Goal: Feedback & Contribution: Contribute content

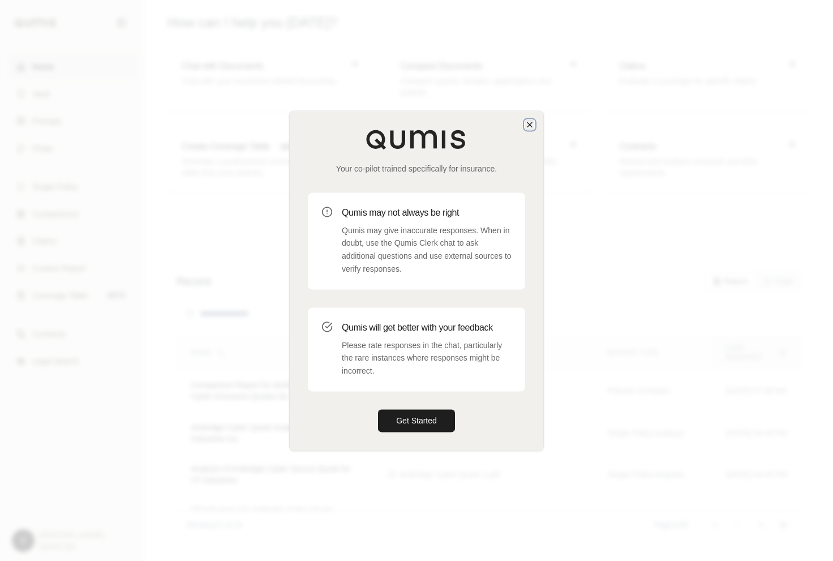
click at [530, 127] on icon "button" at bounding box center [529, 124] width 9 height 9
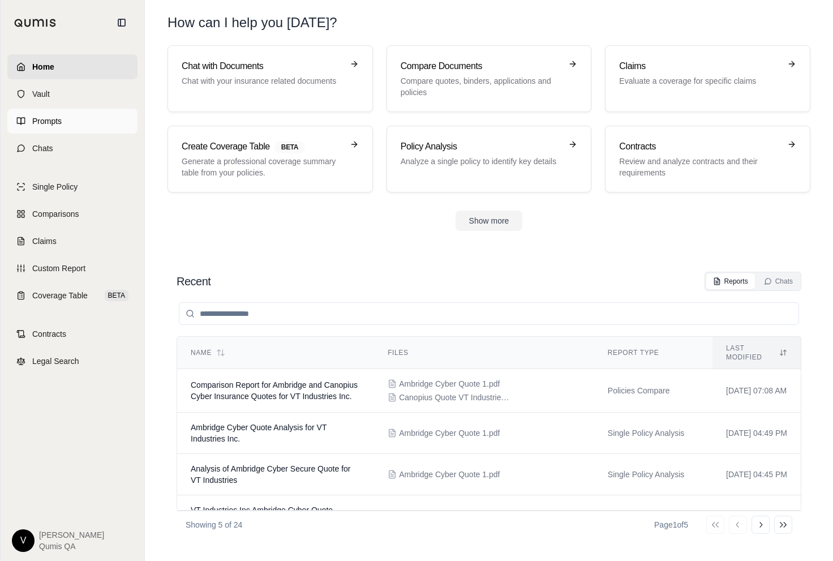
click at [76, 123] on link "Prompts" at bounding box center [72, 121] width 130 height 25
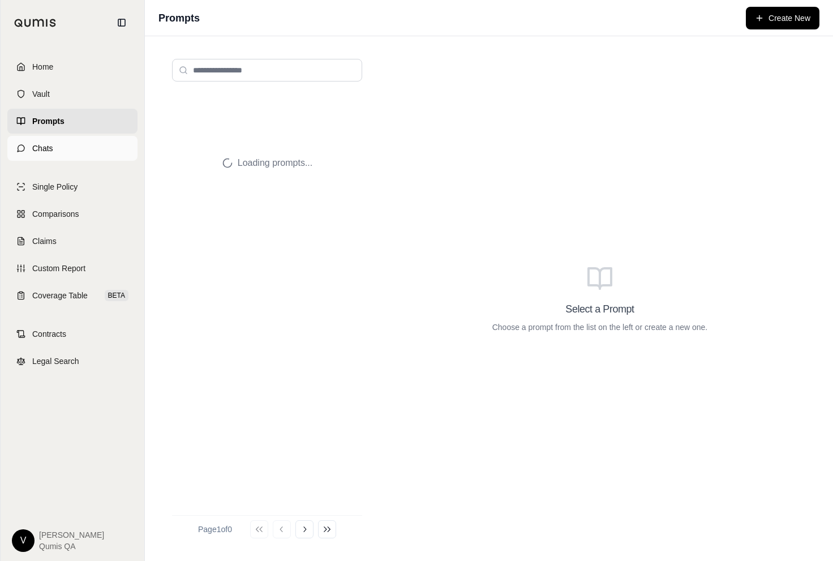
click at [72, 150] on link "Chats" at bounding box center [72, 148] width 130 height 25
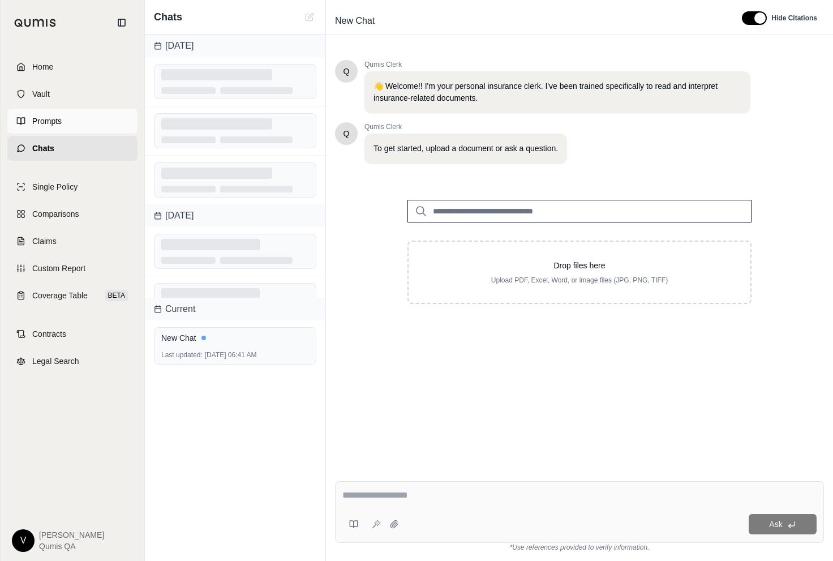
click at [72, 124] on link "Prompts" at bounding box center [72, 121] width 130 height 25
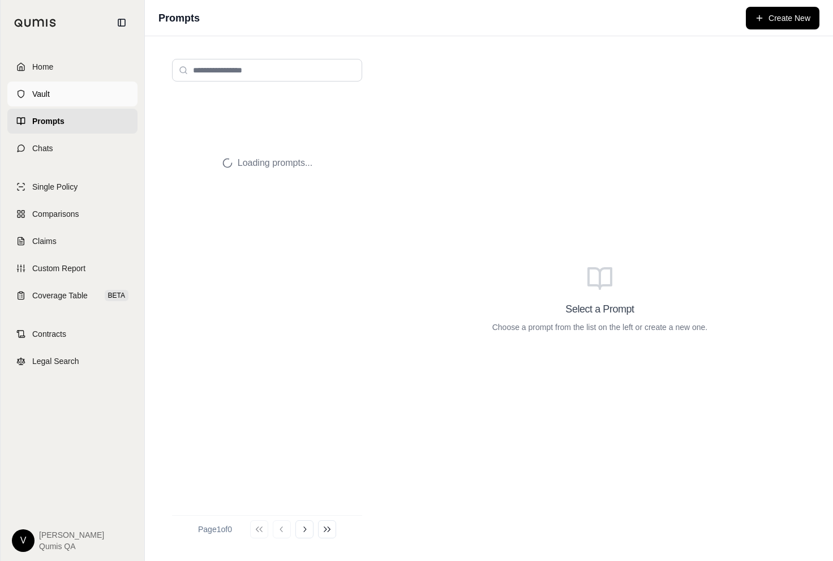
click at [65, 93] on link "Vault" at bounding box center [72, 93] width 130 height 25
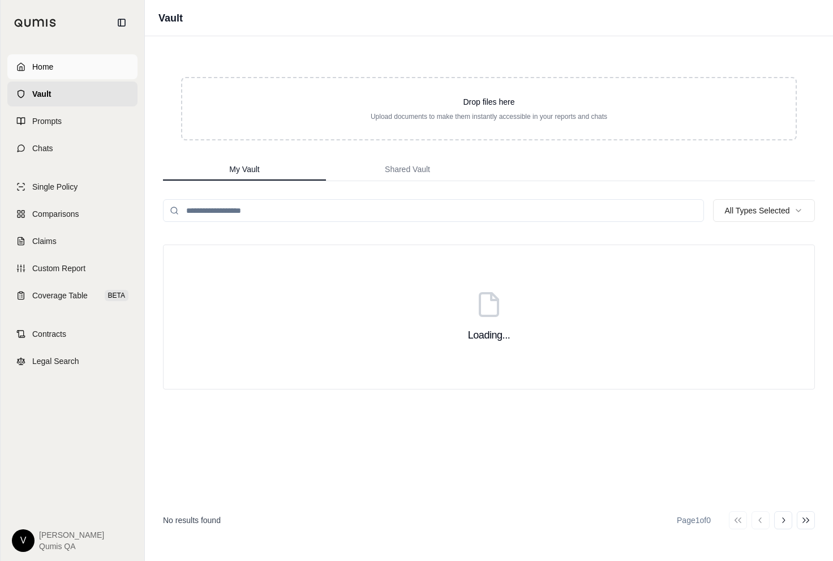
click at [65, 66] on link "Home" at bounding box center [72, 66] width 130 height 25
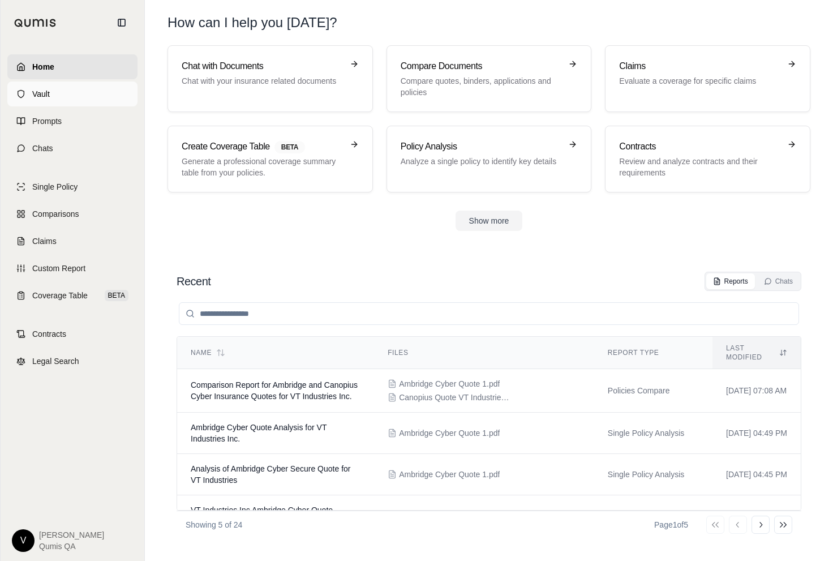
click at [67, 92] on link "Vault" at bounding box center [72, 93] width 130 height 25
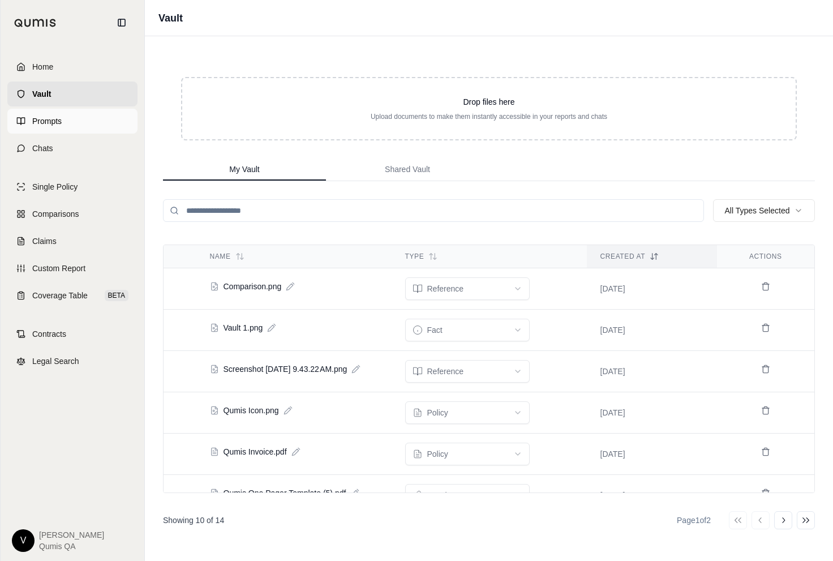
click at [66, 119] on link "Prompts" at bounding box center [72, 121] width 130 height 25
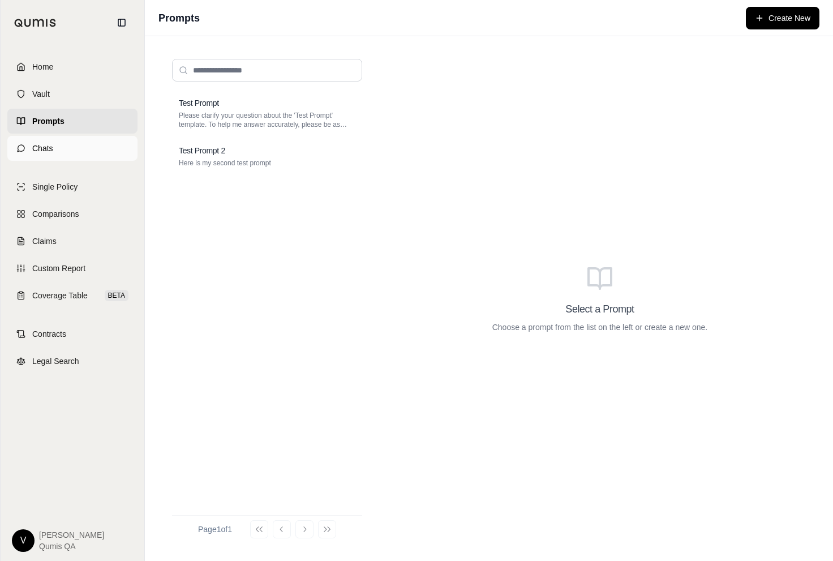
click at [65, 154] on link "Chats" at bounding box center [72, 148] width 130 height 25
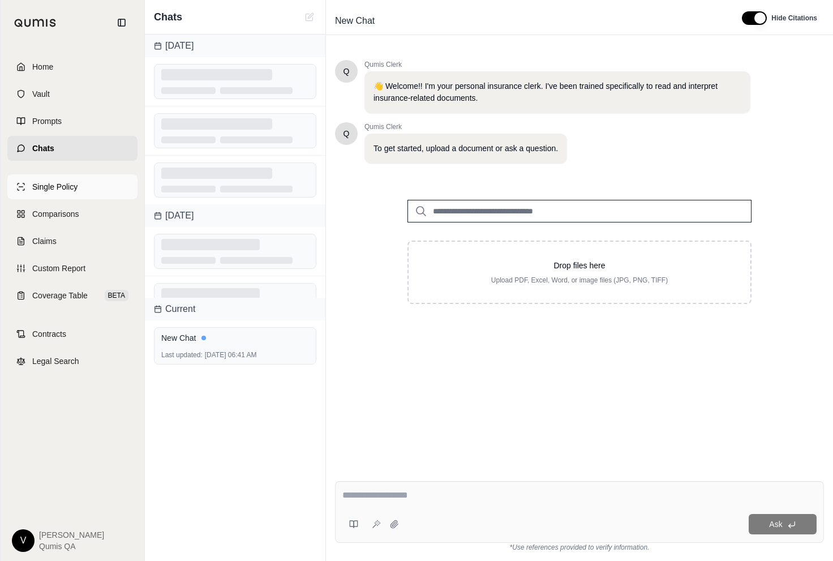
click at [65, 184] on span "Single Policy" at bounding box center [54, 186] width 45 height 11
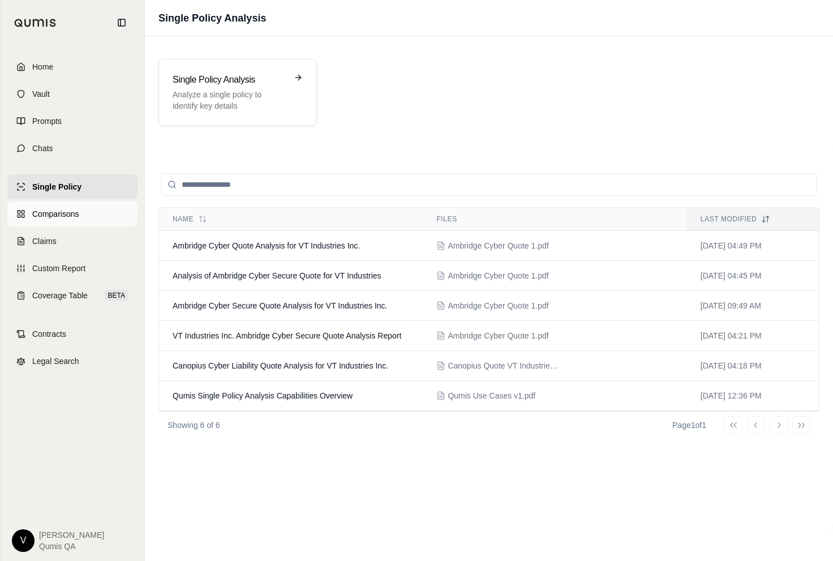
click at [67, 218] on span "Comparisons" at bounding box center [55, 213] width 46 height 11
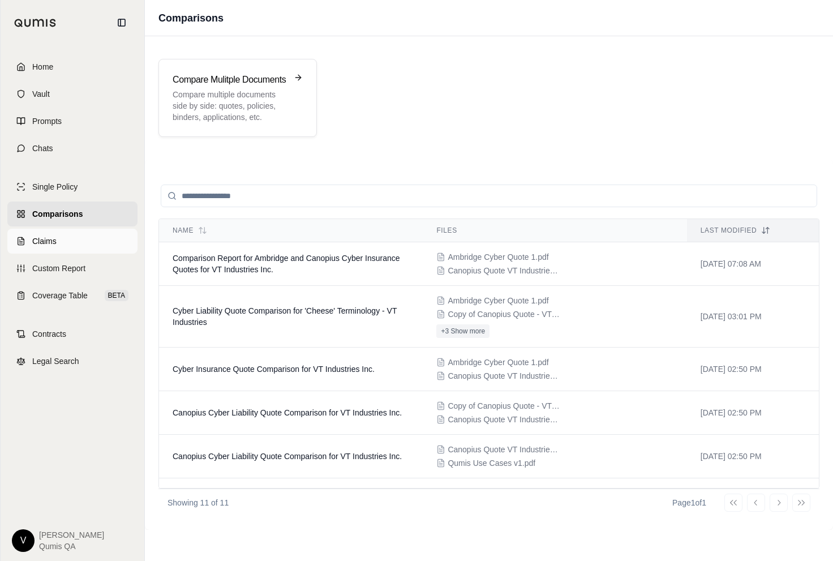
click at [66, 241] on link "Claims" at bounding box center [72, 241] width 130 height 25
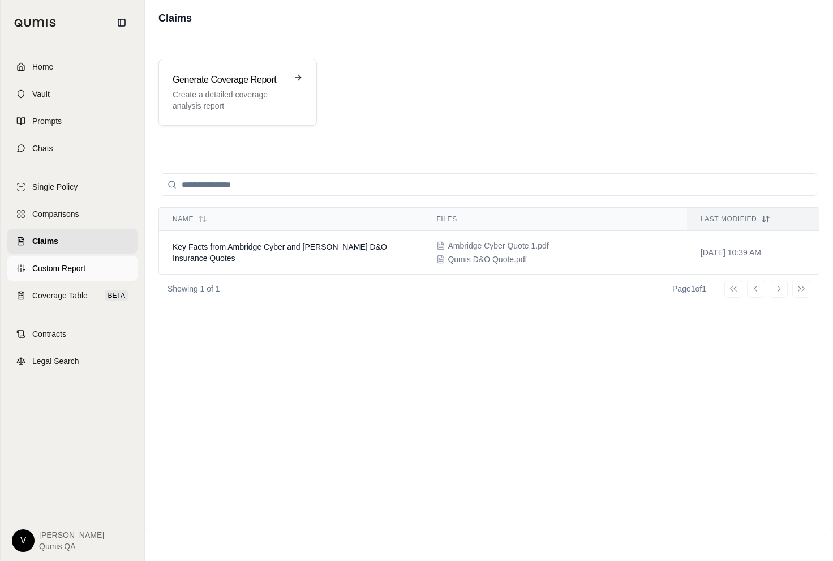
click at [70, 258] on link "Custom Report" at bounding box center [72, 268] width 130 height 25
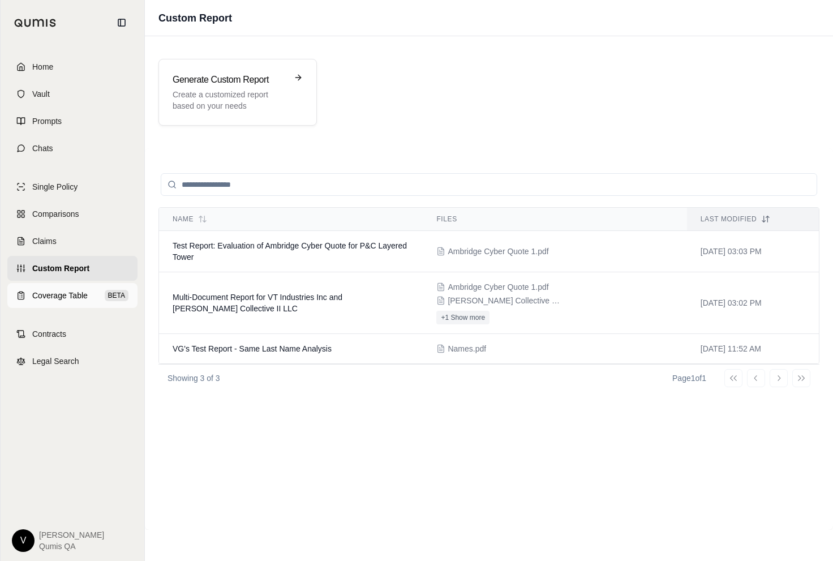
click at [71, 284] on link "Coverage Table BETA" at bounding box center [72, 295] width 130 height 25
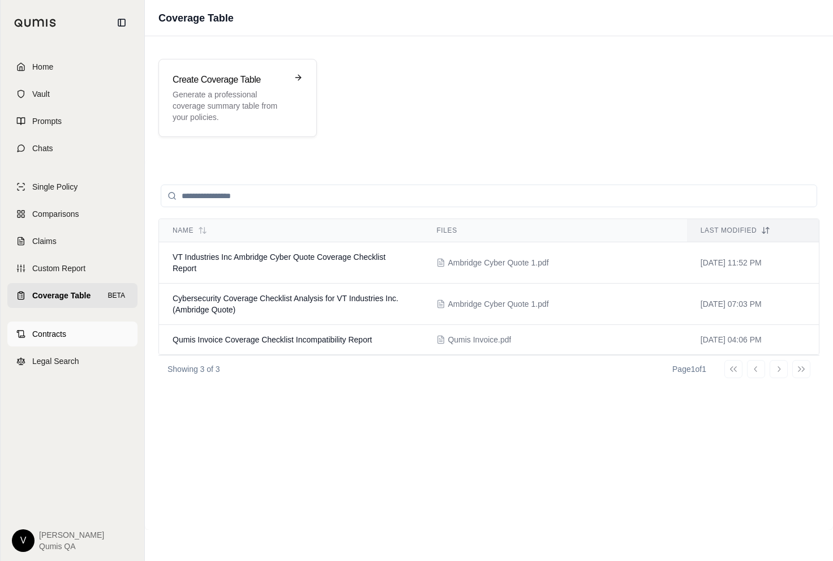
click at [69, 328] on link "Contracts" at bounding box center [72, 333] width 130 height 25
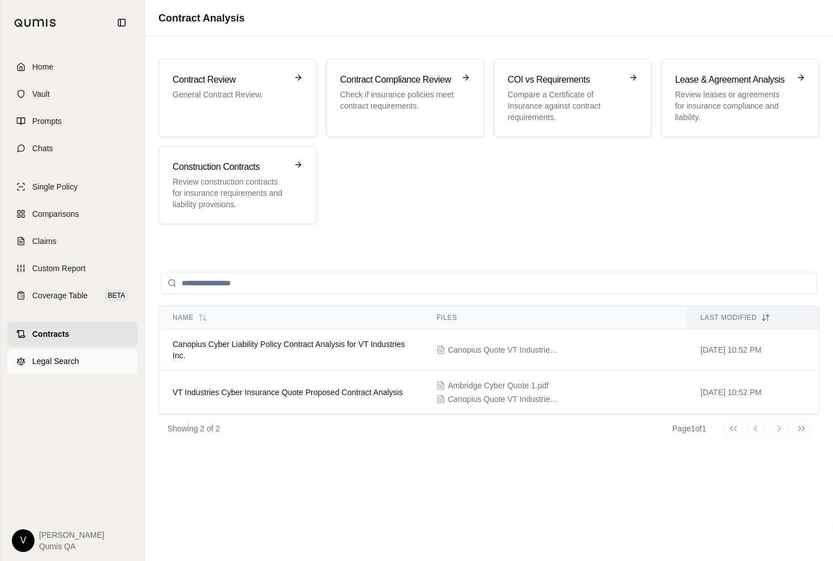
click at [70, 357] on span "Legal Search" at bounding box center [55, 360] width 47 height 11
click at [68, 72] on link "Home" at bounding box center [72, 66] width 130 height 25
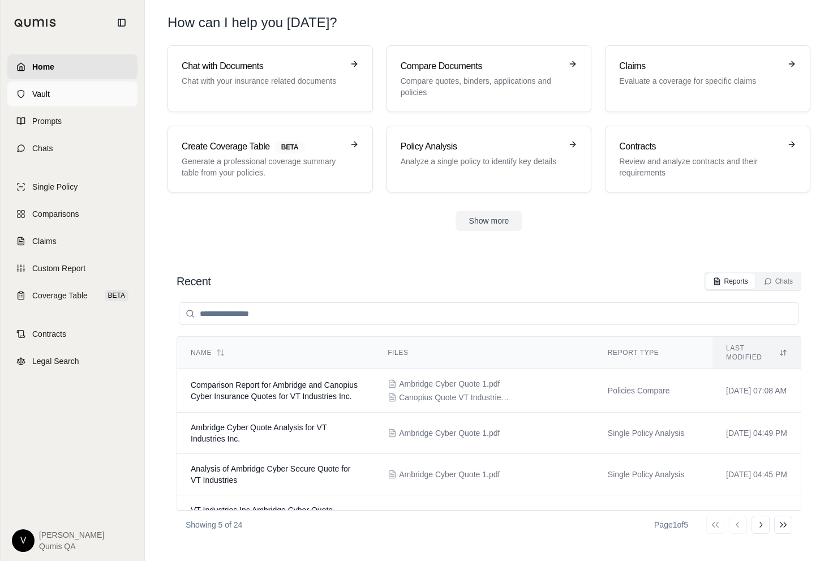
click at [66, 96] on link "Vault" at bounding box center [72, 93] width 130 height 25
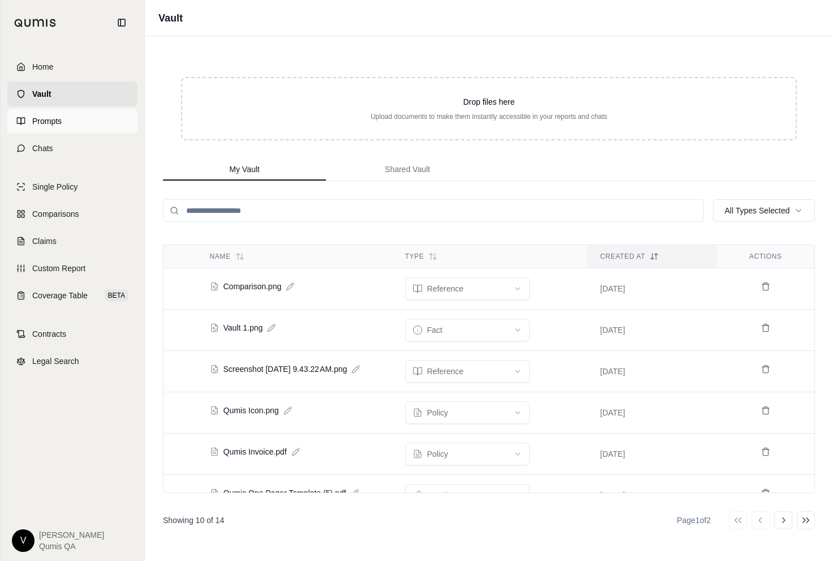
click at [66, 132] on link "Prompts" at bounding box center [72, 121] width 130 height 25
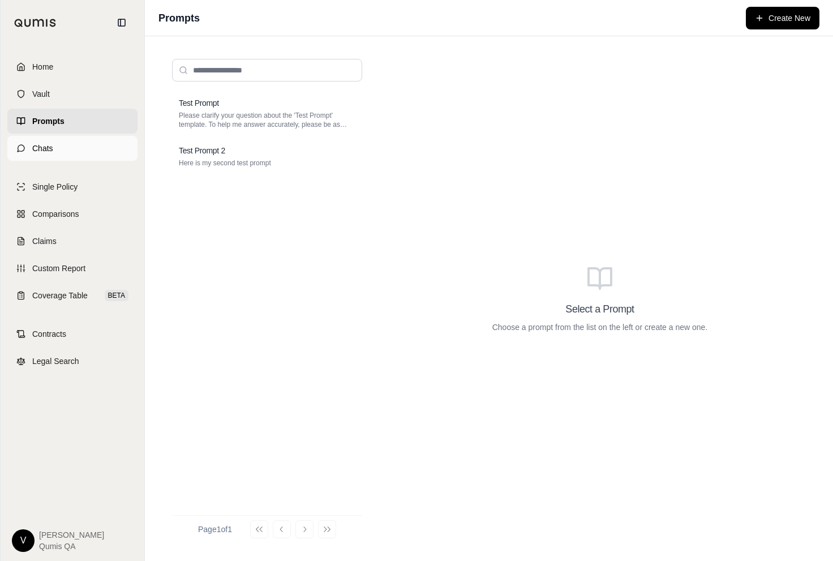
click at [68, 158] on link "Chats" at bounding box center [72, 148] width 130 height 25
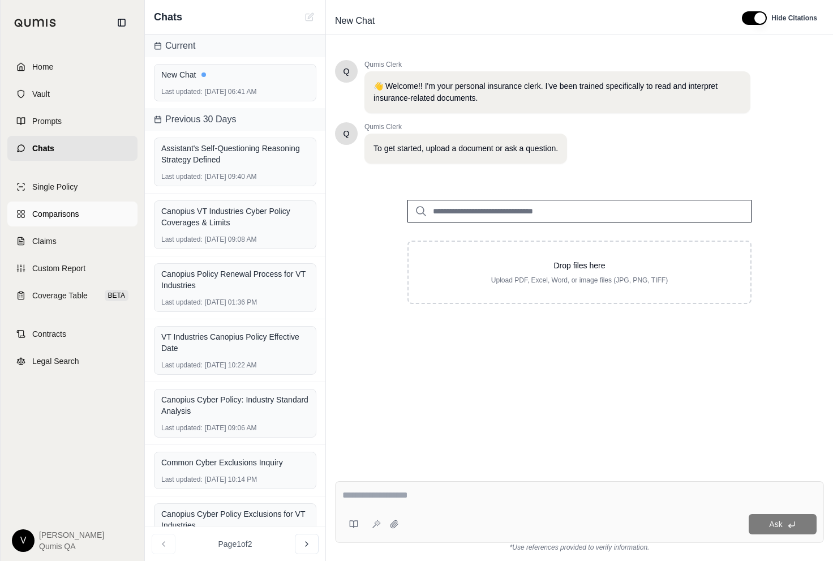
click at [66, 201] on link "Comparisons" at bounding box center [72, 213] width 130 height 25
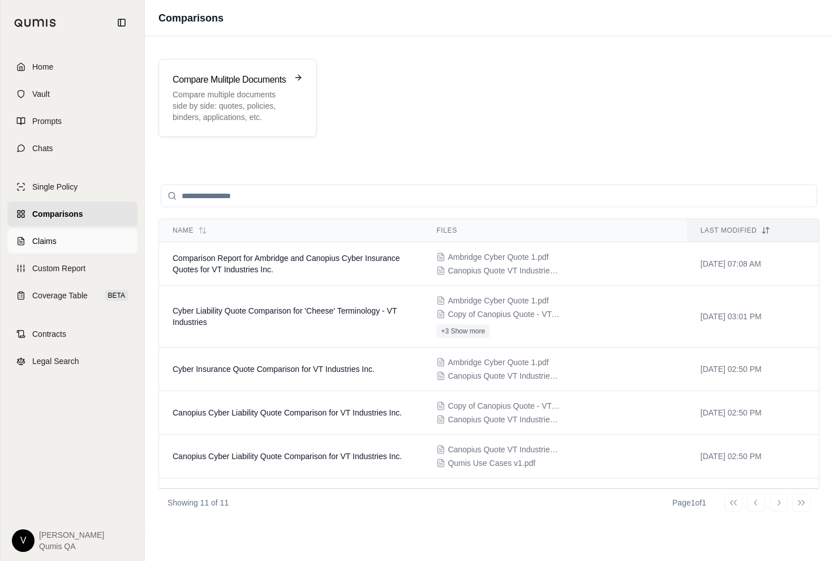
click at [61, 237] on link "Claims" at bounding box center [72, 241] width 130 height 25
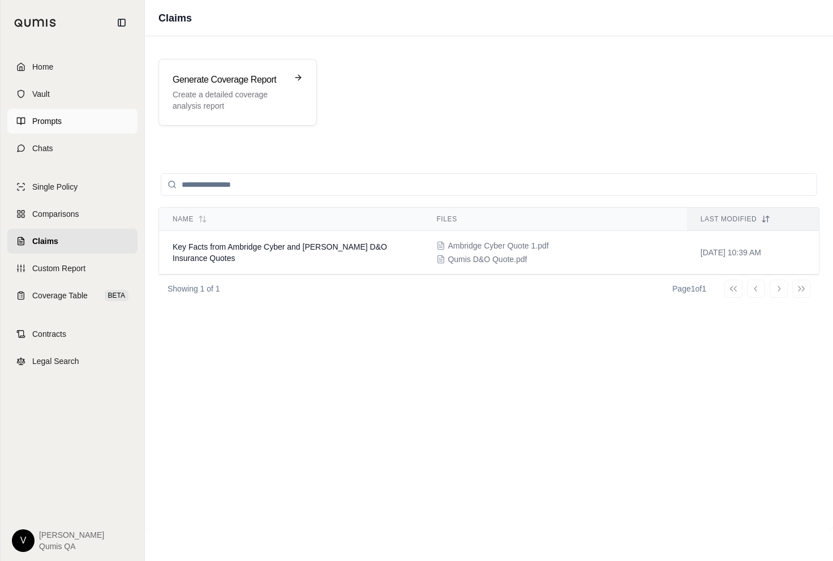
click at [50, 122] on span "Prompts" at bounding box center [46, 120] width 29 height 11
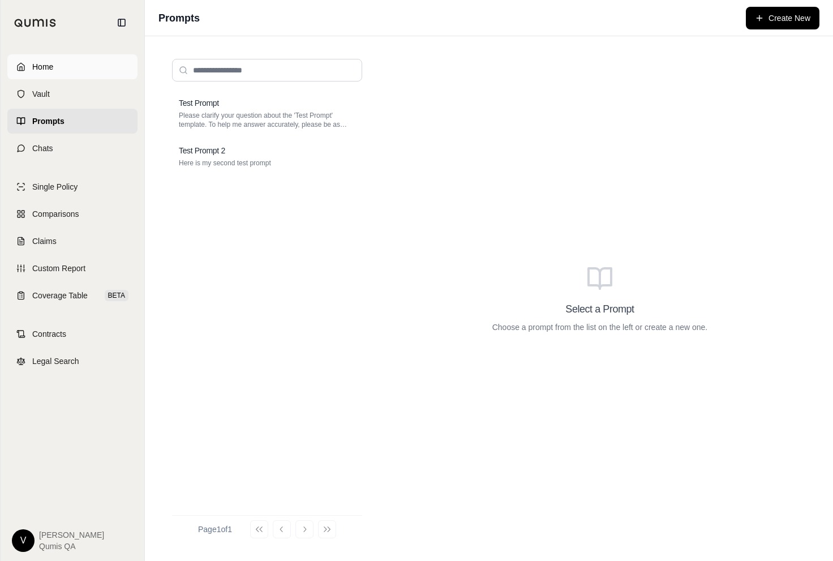
click at [105, 64] on link "Home" at bounding box center [72, 66] width 130 height 25
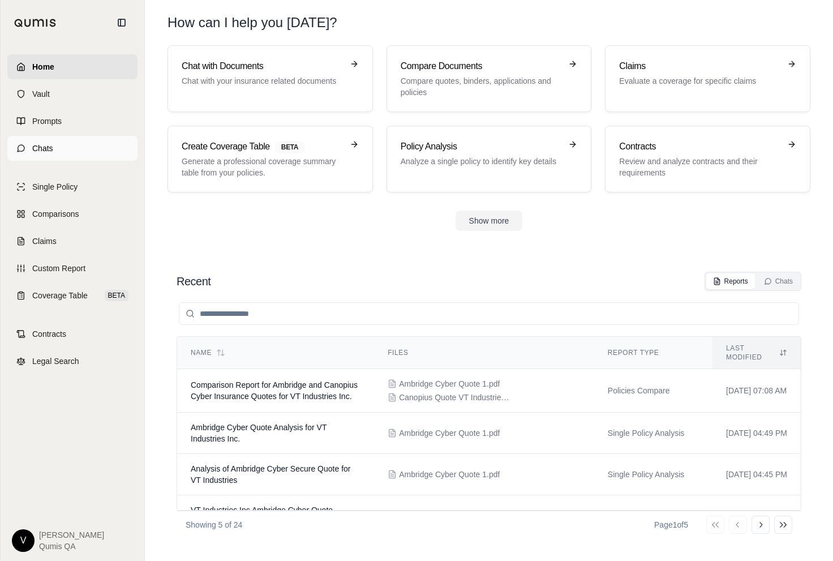
click at [63, 151] on link "Chats" at bounding box center [72, 148] width 130 height 25
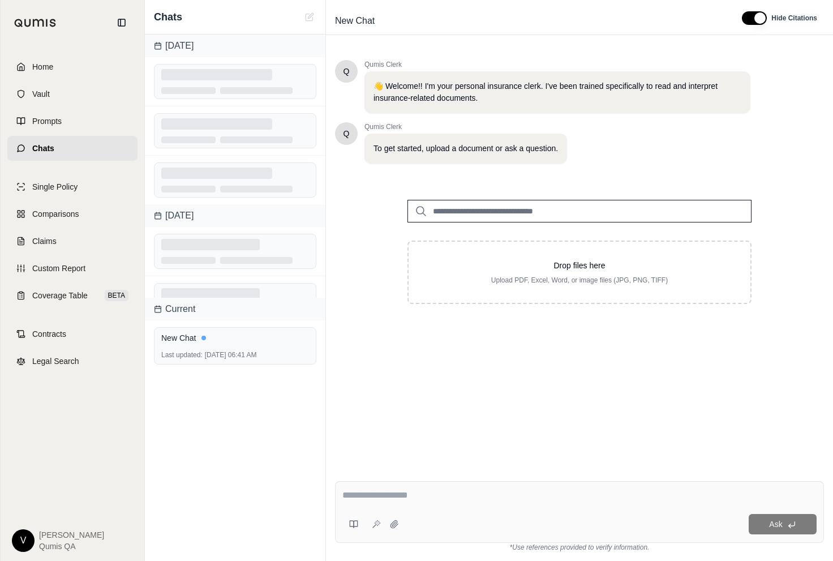
click at [392, 504] on div at bounding box center [579, 497] width 474 height 18
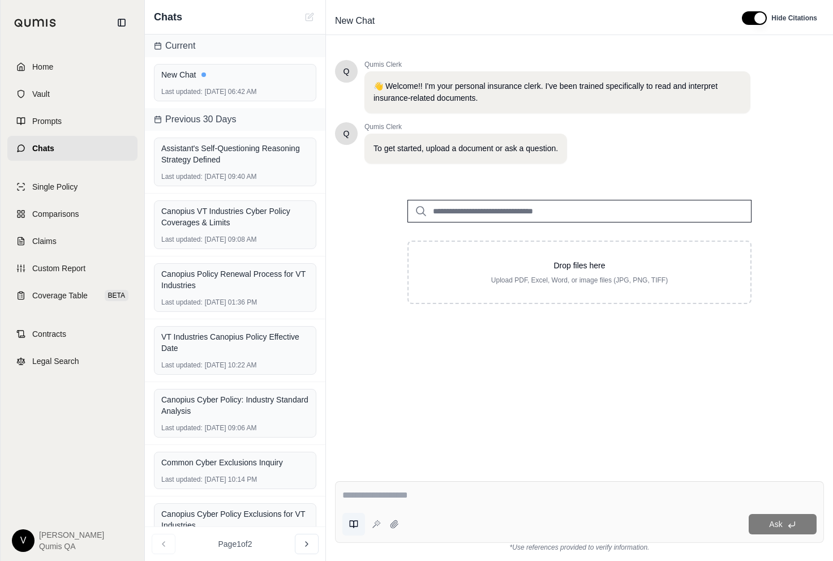
click at [355, 521] on icon at bounding box center [353, 524] width 9 height 9
click at [377, 436] on input "search" at bounding box center [451, 441] width 203 height 18
type input "*"
click at [578, 453] on div "Q Qumis Clerk 👋 Welcome!! I'm your personal insurance clerk. I've been trained …" at bounding box center [579, 257] width 489 height 412
click at [355, 525] on icon at bounding box center [353, 524] width 9 height 9
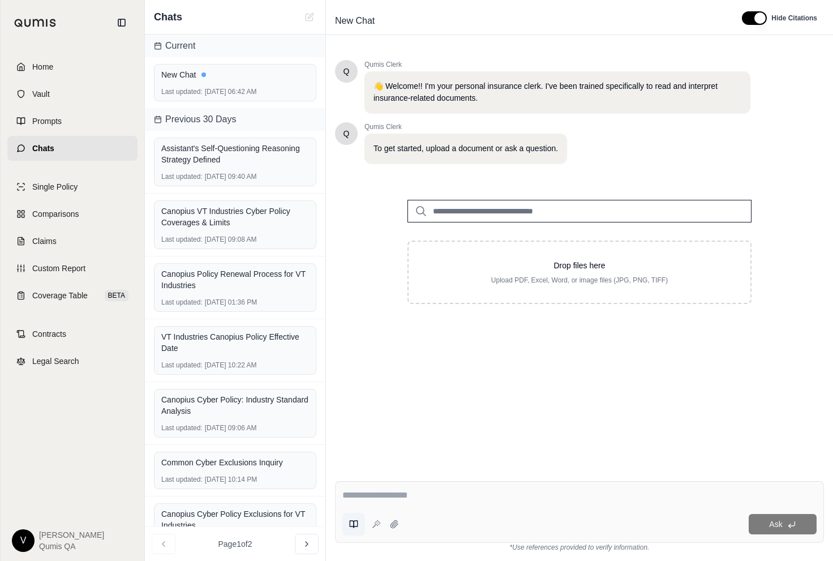
click at [357, 526] on icon at bounding box center [356, 524] width 4 height 7
click at [353, 528] on icon at bounding box center [353, 524] width 9 height 9
click at [358, 532] on button at bounding box center [353, 524] width 23 height 23
click at [351, 393] on div "Q Qumis Clerk 👋 Welcome!! I'm your personal insurance clerk. I've been trained …" at bounding box center [579, 257] width 489 height 412
click at [385, 408] on div "Q Qumis Clerk 👋 Welcome!! I'm your personal insurance clerk. I've been trained …" at bounding box center [579, 257] width 489 height 412
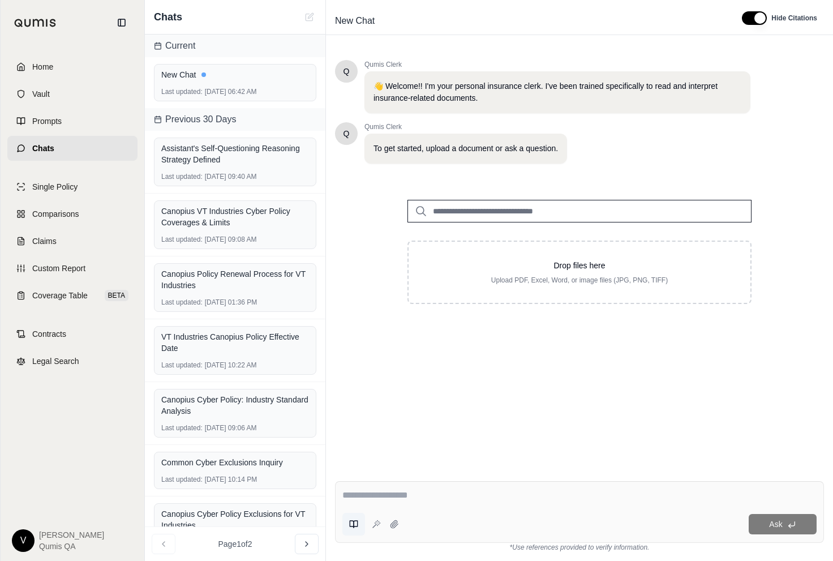
click at [356, 522] on icon at bounding box center [353, 524] width 9 height 9
click at [375, 444] on input "search" at bounding box center [451, 441] width 203 height 18
type input "**"
click at [541, 396] on input "**" at bounding box center [451, 396] width 203 height 18
click at [393, 363] on div "Q Qumis Clerk 👋 Welcome!! I'm your personal insurance clerk. I've been trained …" at bounding box center [579, 257] width 489 height 412
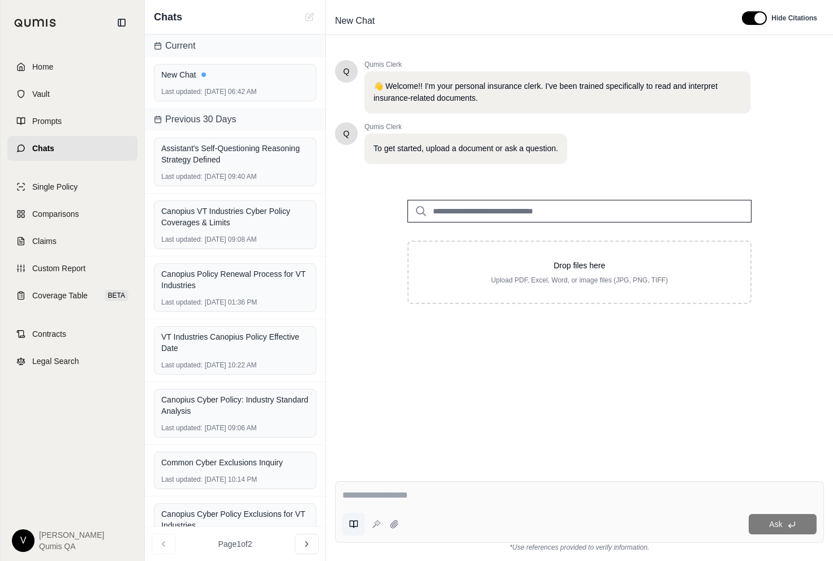
click at [355, 522] on icon at bounding box center [353, 524] width 9 height 9
click at [371, 367] on div "Q Qumis Clerk 👋 Welcome!! I'm your personal insurance clerk. I've been trained …" at bounding box center [579, 257] width 489 height 412
click at [355, 522] on icon at bounding box center [353, 524] width 9 height 9
click at [400, 390] on input "search" at bounding box center [451, 396] width 203 height 18
click at [403, 360] on div "Q Qumis Clerk 👋 Welcome!! I'm your personal insurance clerk. I've been trained …" at bounding box center [579, 257] width 489 height 412
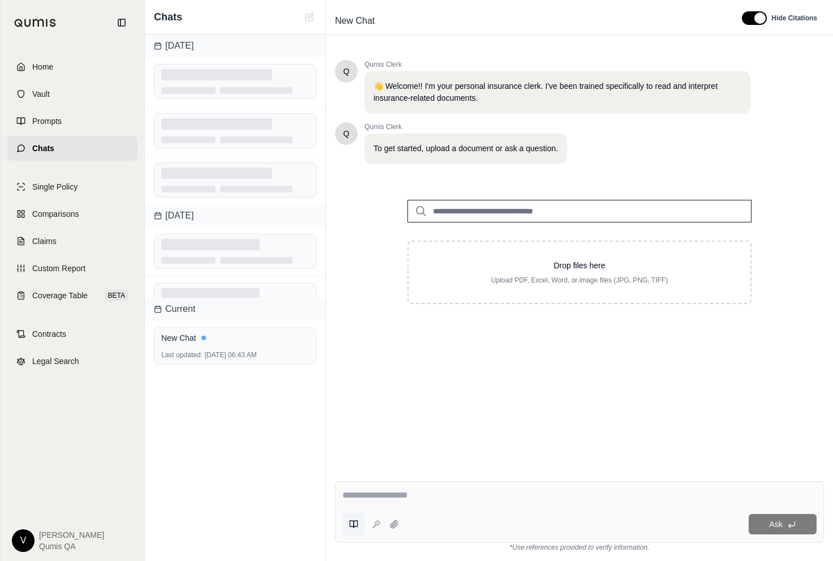
click at [357, 525] on icon at bounding box center [353, 524] width 9 height 9
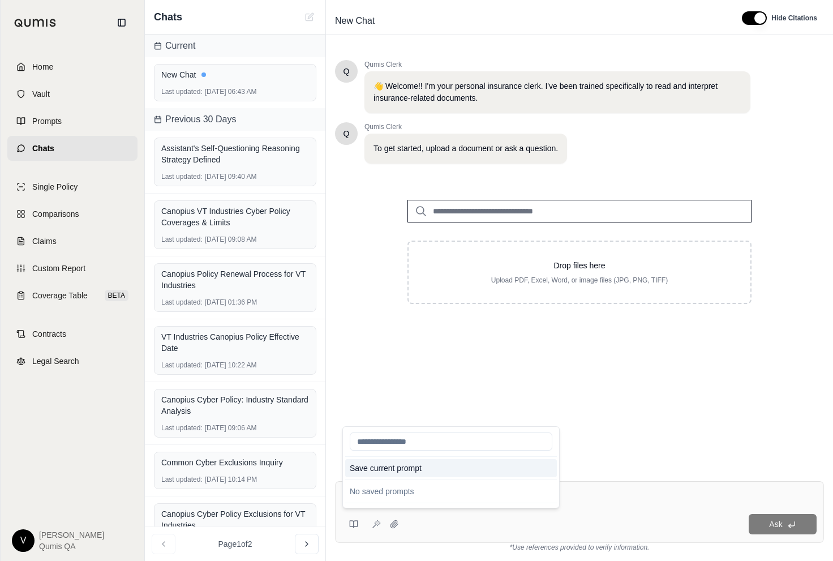
click at [409, 462] on button "Save current prompt" at bounding box center [451, 468] width 212 height 18
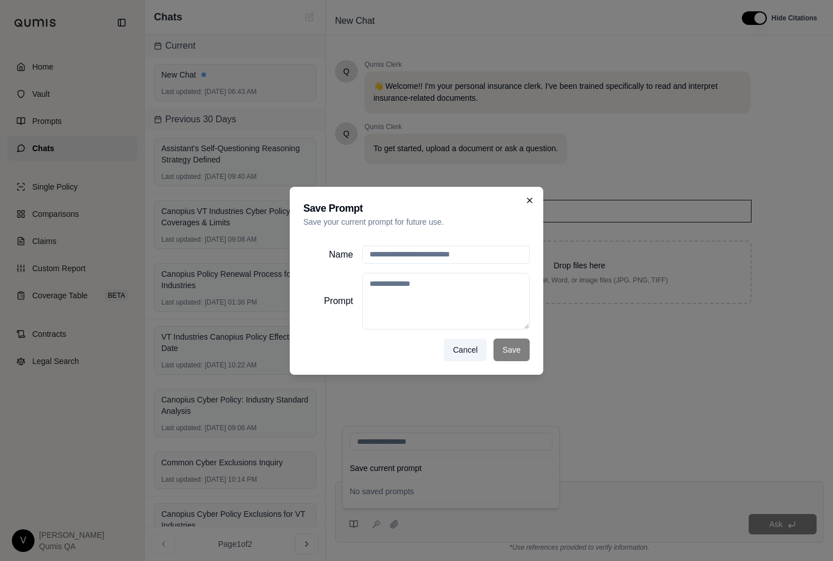
click at [528, 202] on icon at bounding box center [529, 200] width 9 height 9
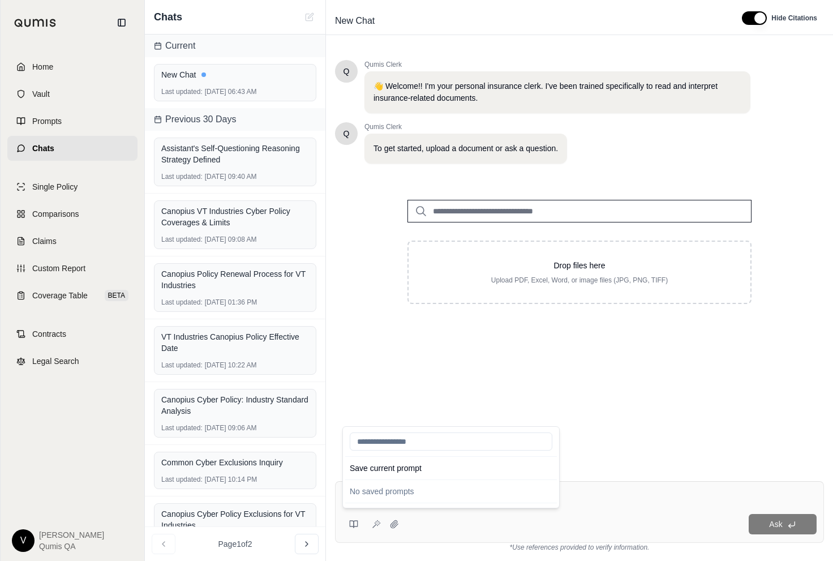
click at [389, 444] on input "search" at bounding box center [451, 441] width 203 height 18
type input "*"
click at [390, 404] on div "Q Qumis Clerk 👋 Welcome!! I'm your personal insurance clerk. I've been trained …" at bounding box center [579, 257] width 489 height 412
click at [352, 523] on icon at bounding box center [353, 524] width 9 height 9
click at [411, 373] on div "Q Qumis Clerk 👋 Welcome!! I'm your personal insurance clerk. I've been trained …" at bounding box center [579, 257] width 489 height 412
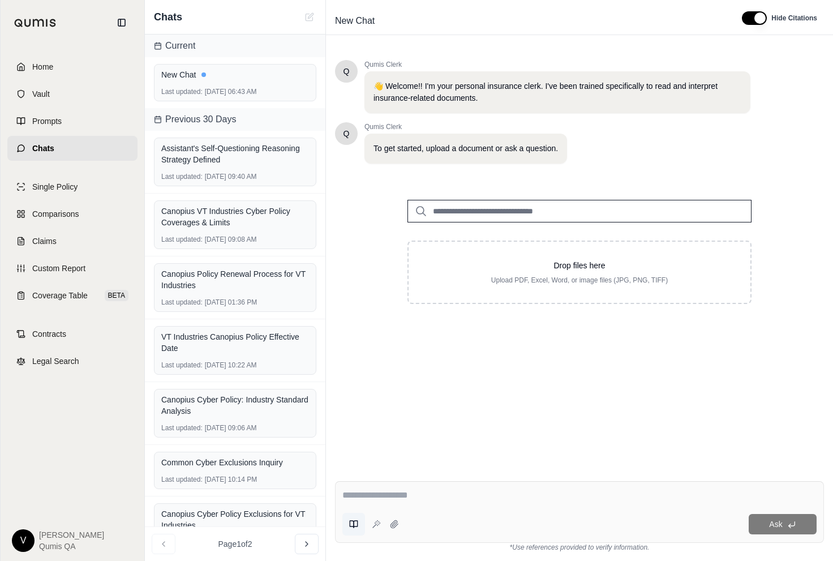
click at [359, 520] on button at bounding box center [353, 524] width 23 height 23
click at [402, 435] on input "search" at bounding box center [451, 441] width 203 height 18
click at [404, 487] on div "No saved prompts" at bounding box center [451, 491] width 212 height 18
click at [396, 444] on input "search" at bounding box center [451, 441] width 203 height 18
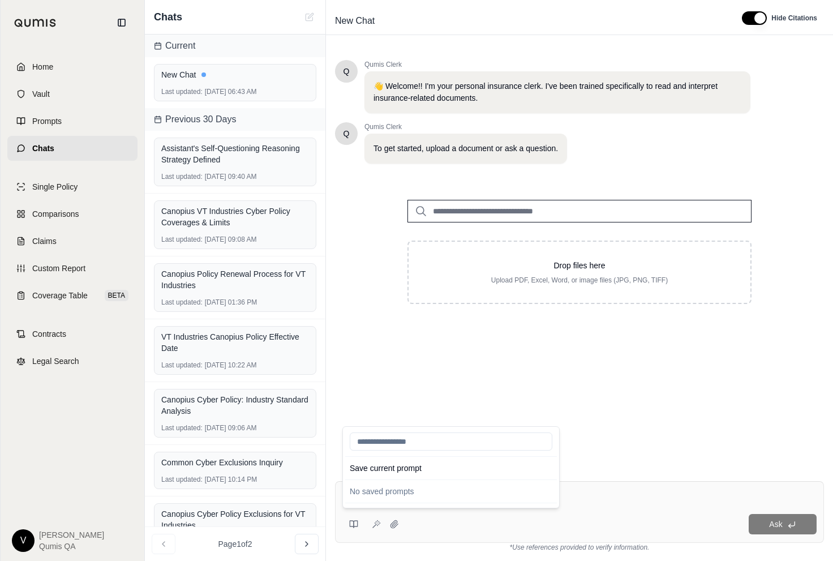
click at [398, 492] on div "No saved prompts" at bounding box center [451, 491] width 212 height 18
click at [401, 440] on input "search" at bounding box center [451, 441] width 203 height 18
click at [387, 445] on input "search" at bounding box center [451, 441] width 203 height 18
type input "***"
click at [542, 395] on input "***" at bounding box center [451, 396] width 203 height 18
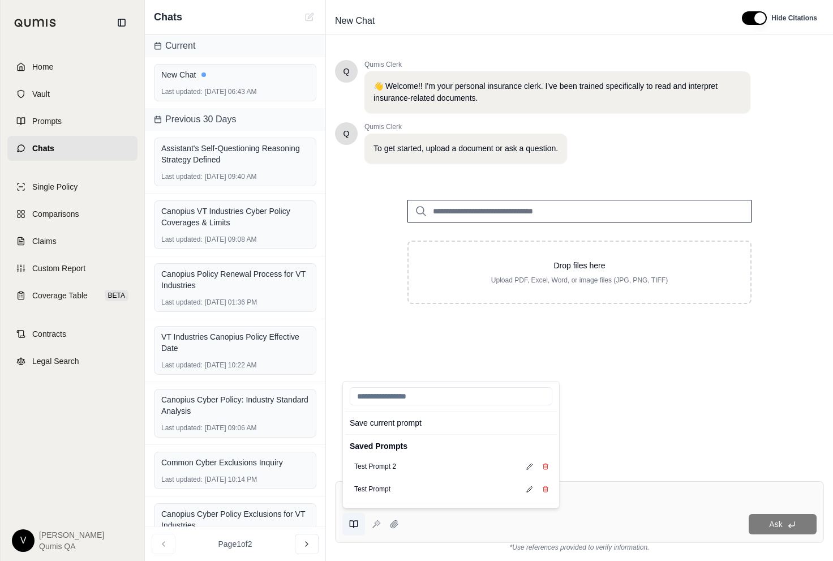
click at [351, 527] on icon at bounding box center [353, 524] width 9 height 9
click at [61, 126] on span "Prompts" at bounding box center [46, 120] width 29 height 11
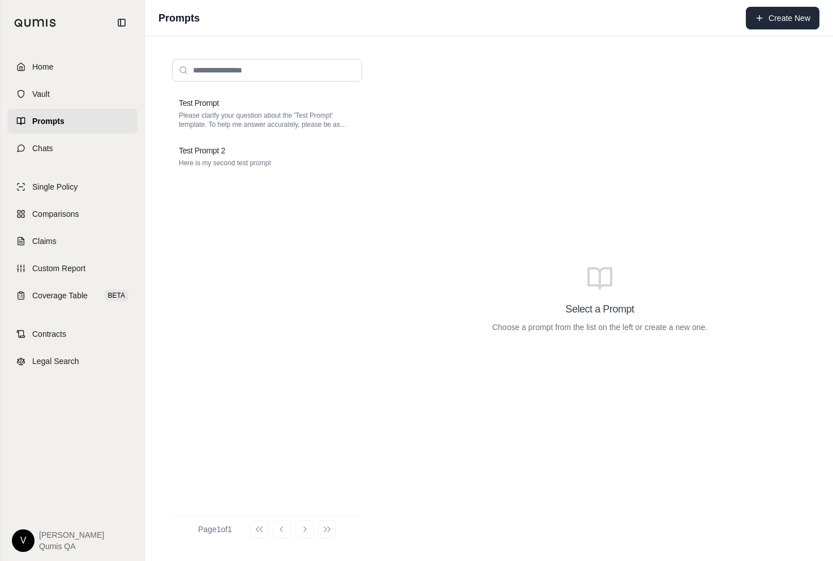
click at [804, 15] on button "Create New" at bounding box center [783, 18] width 74 height 23
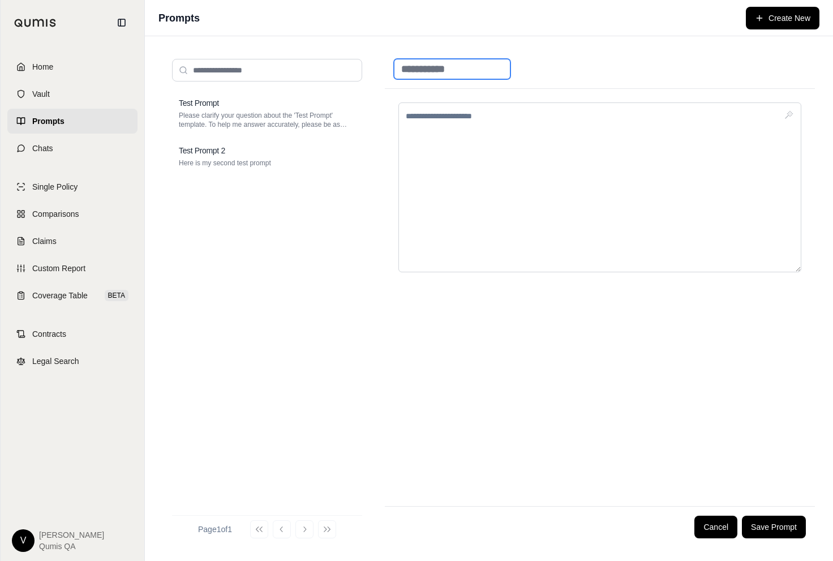
click at [502, 62] on input at bounding box center [452, 69] width 117 height 20
type input "**********"
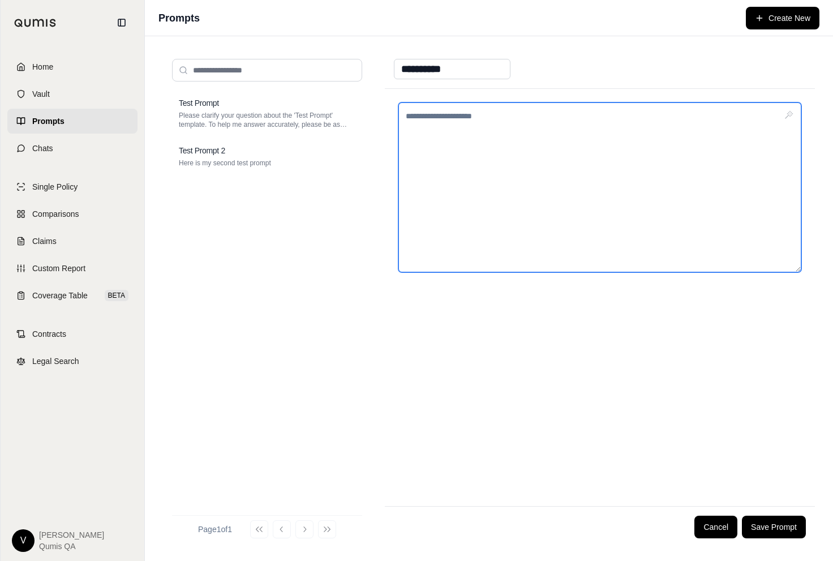
click at [505, 120] on textarea at bounding box center [599, 187] width 403 height 170
type textarea "**********"
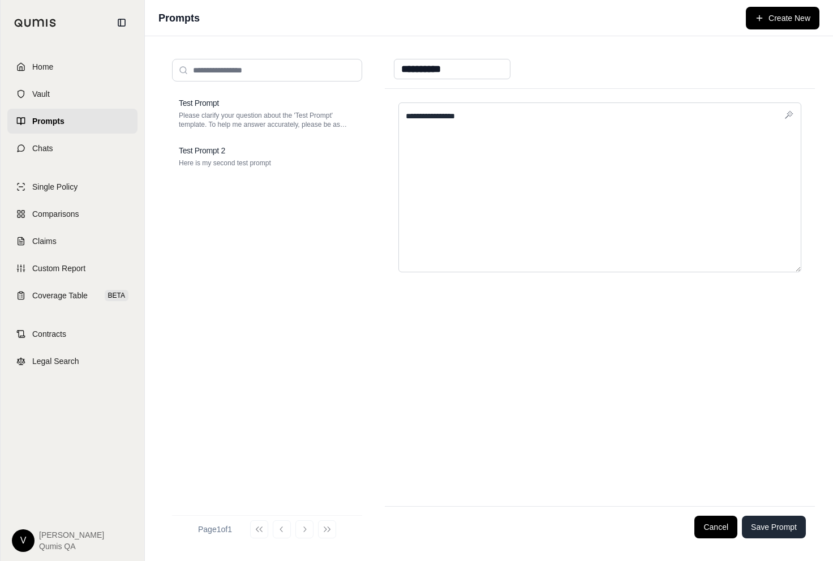
click at [791, 533] on button "Save Prompt" at bounding box center [774, 527] width 64 height 23
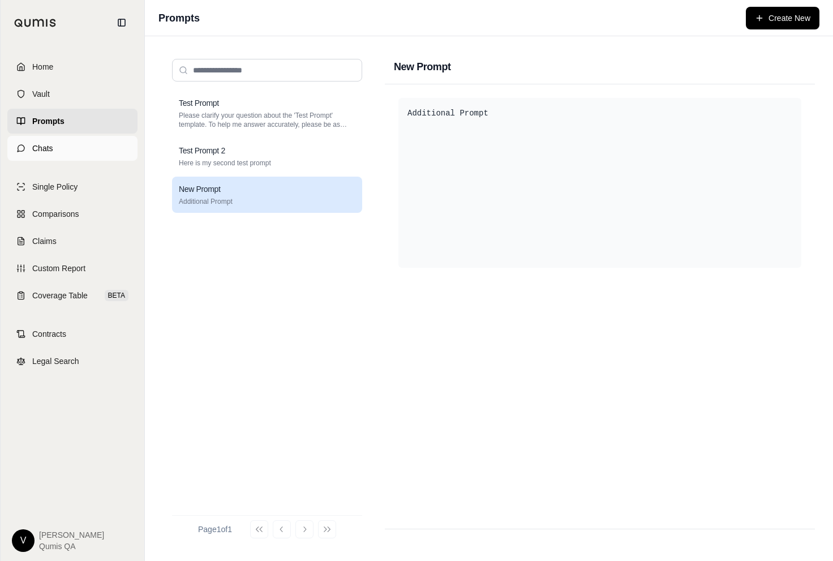
click at [51, 148] on span "Chats" at bounding box center [42, 148] width 21 height 11
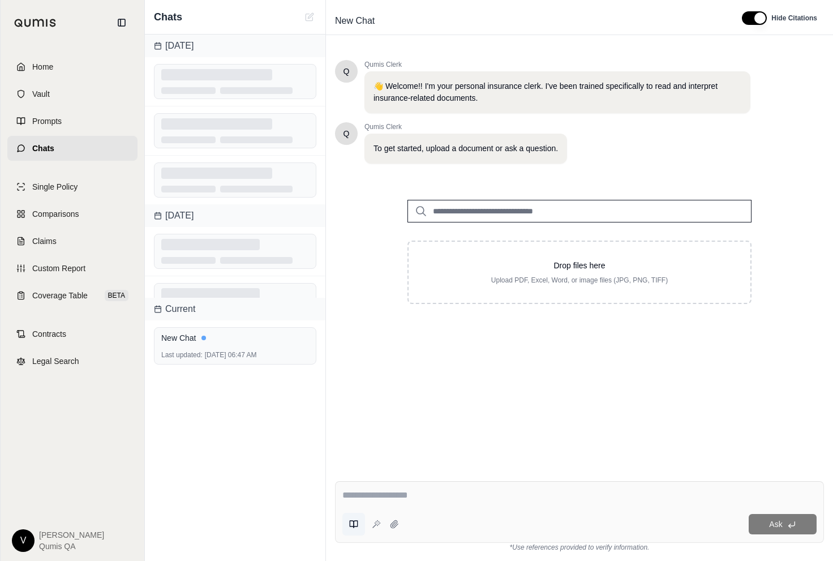
click at [354, 521] on icon at bounding box center [353, 524] width 9 height 9
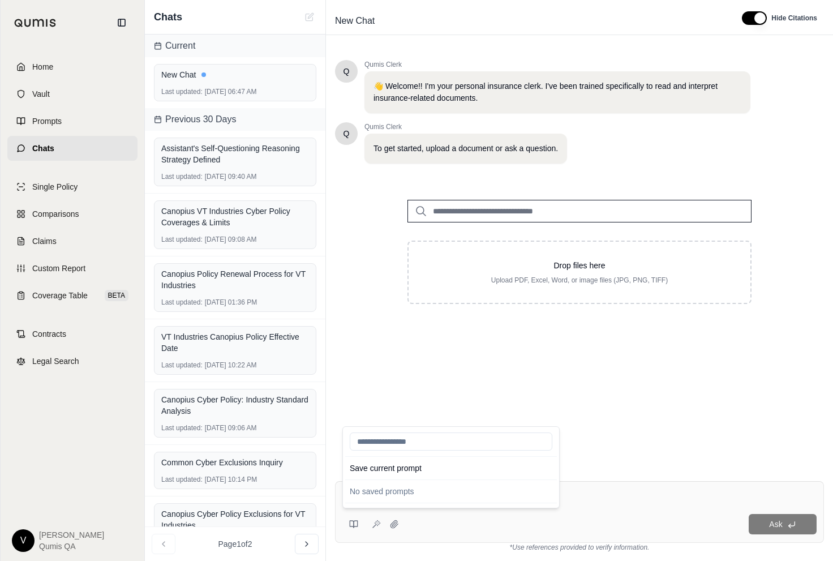
click at [380, 447] on input "search" at bounding box center [451, 441] width 203 height 18
type input "*"
type input "***"
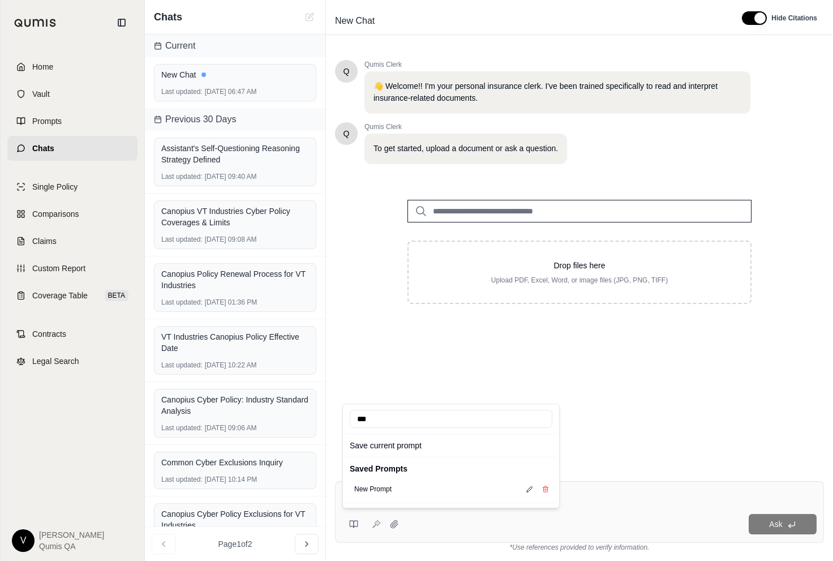
click at [419, 413] on input "***" at bounding box center [451, 419] width 203 height 18
click at [539, 416] on input "***" at bounding box center [451, 419] width 203 height 18
click at [354, 525] on icon at bounding box center [356, 524] width 4 height 7
click at [375, 364] on div "Q Qumis Clerk 👋 Welcome!! I'm your personal insurance clerk. I've been trained …" at bounding box center [579, 257] width 489 height 412
click at [354, 517] on button at bounding box center [353, 524] width 23 height 23
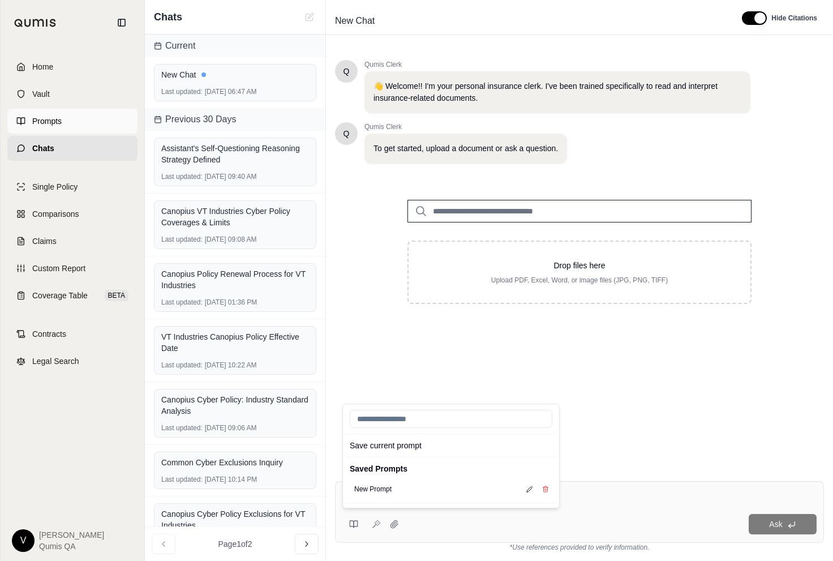
click at [72, 118] on link "Prompts" at bounding box center [72, 121] width 130 height 25
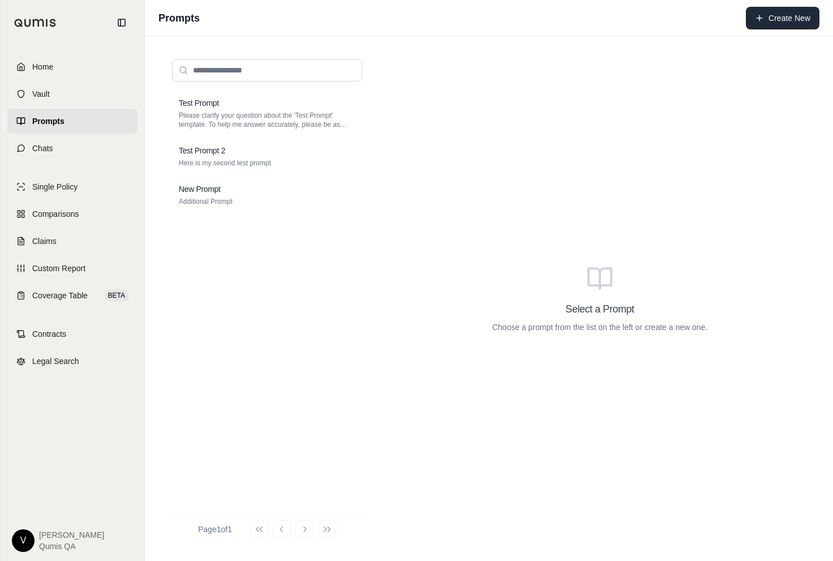
click at [767, 19] on button "Create New" at bounding box center [783, 18] width 74 height 23
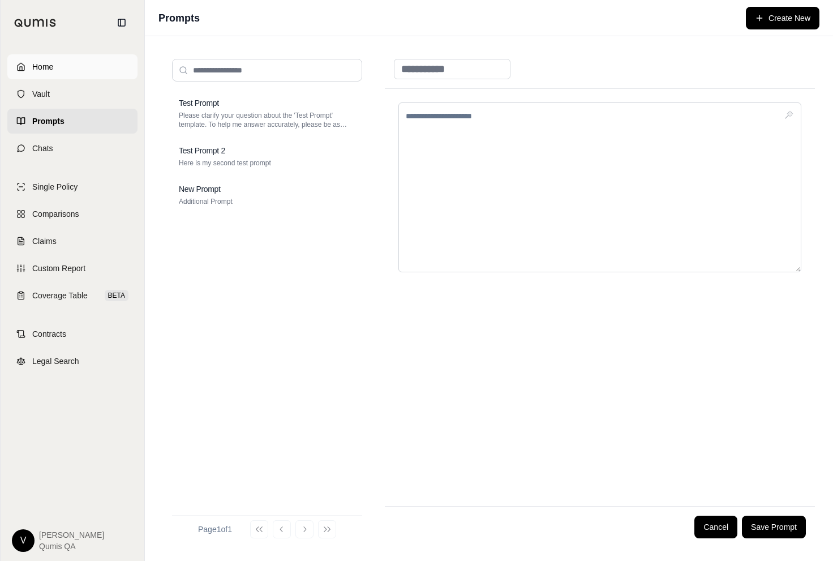
click at [41, 67] on span "Home" at bounding box center [42, 66] width 21 height 11
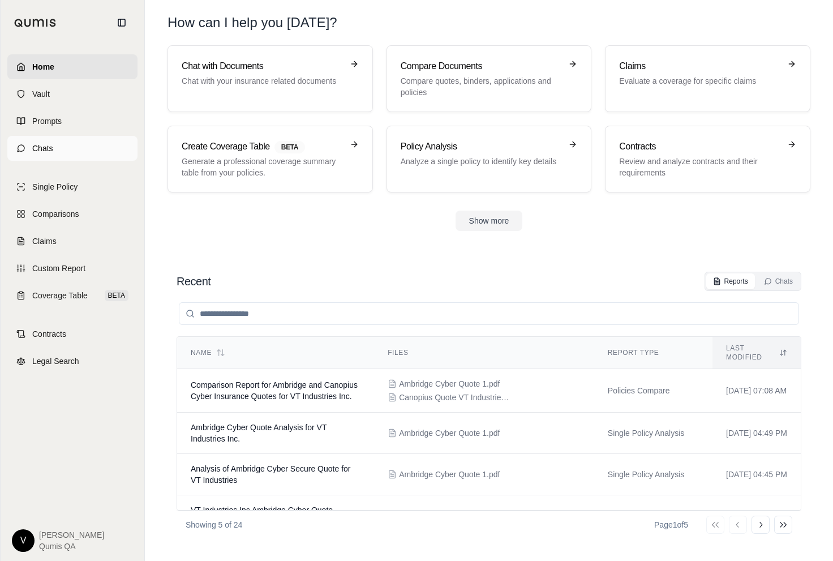
click at [49, 141] on link "Chats" at bounding box center [72, 148] width 130 height 25
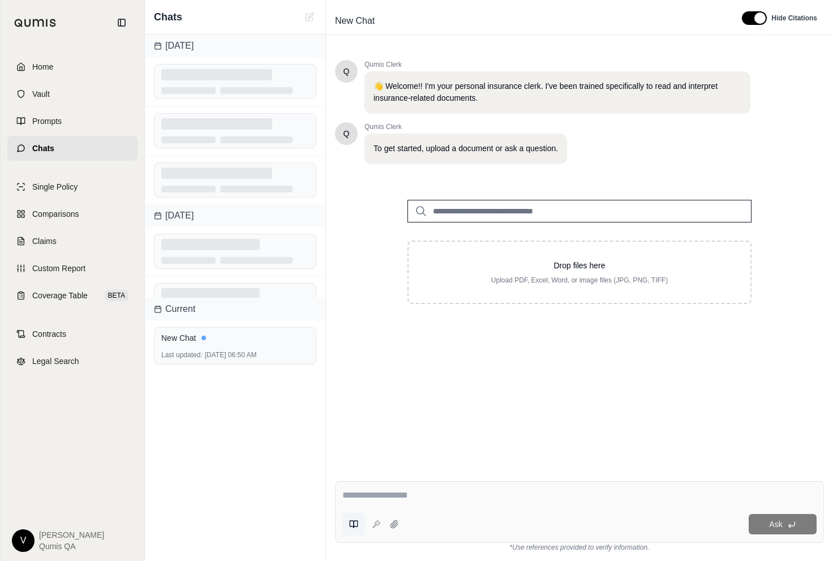
click at [356, 525] on icon at bounding box center [353, 524] width 9 height 9
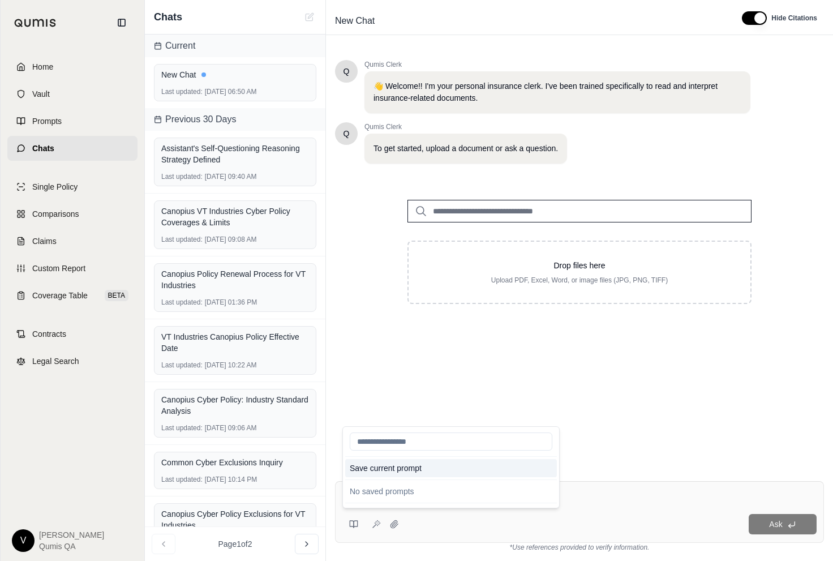
click at [393, 465] on button "Save current prompt" at bounding box center [451, 468] width 212 height 18
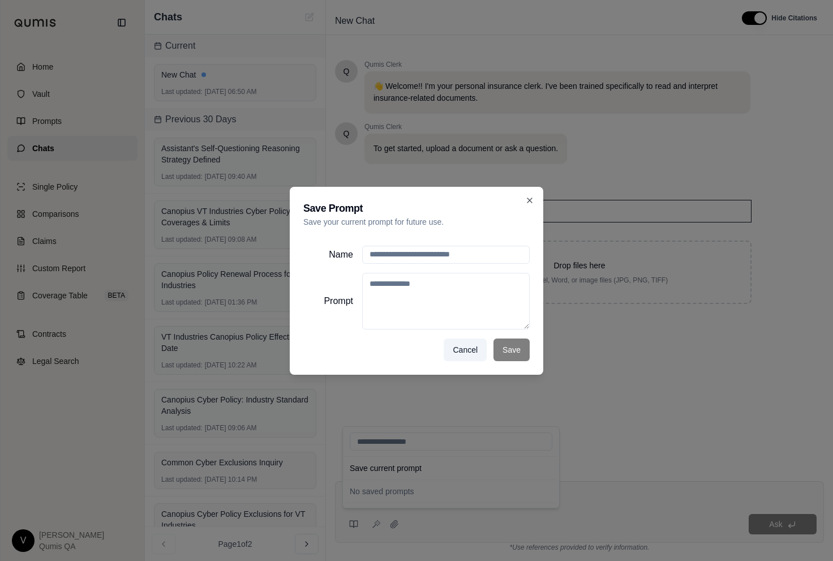
click at [473, 247] on input "Name" at bounding box center [446, 255] width 168 height 18
click at [512, 215] on h2 "Save Prompt" at bounding box center [416, 208] width 226 height 16
click at [529, 198] on icon at bounding box center [529, 200] width 9 height 9
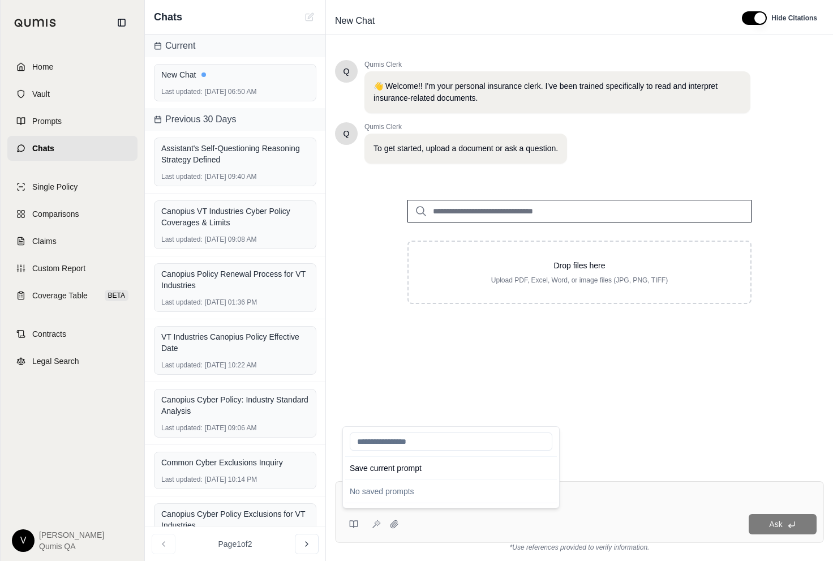
click at [439, 358] on div "Q Qumis Clerk 👋 Welcome!! I'm your personal insurance clerk. I've been trained …" at bounding box center [579, 257] width 489 height 412
click at [350, 531] on button at bounding box center [353, 524] width 23 height 23
click at [68, 121] on link "Prompts" at bounding box center [72, 121] width 130 height 25
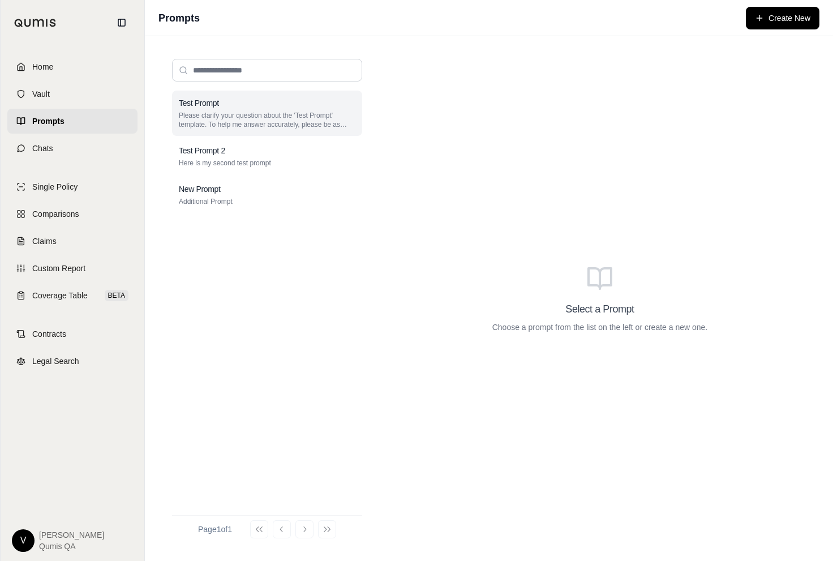
click at [201, 115] on p "Please clarify your question about the 'Test Prompt' template. To help me answe…" at bounding box center [267, 120] width 177 height 18
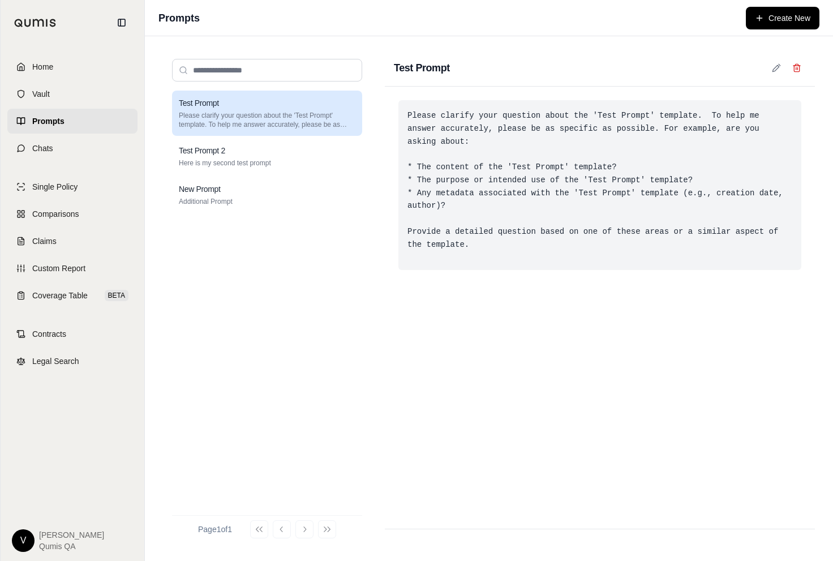
click at [449, 152] on div "Please clarify your question about the 'Test Prompt' template. To help me answe…" at bounding box center [599, 185] width 403 height 170
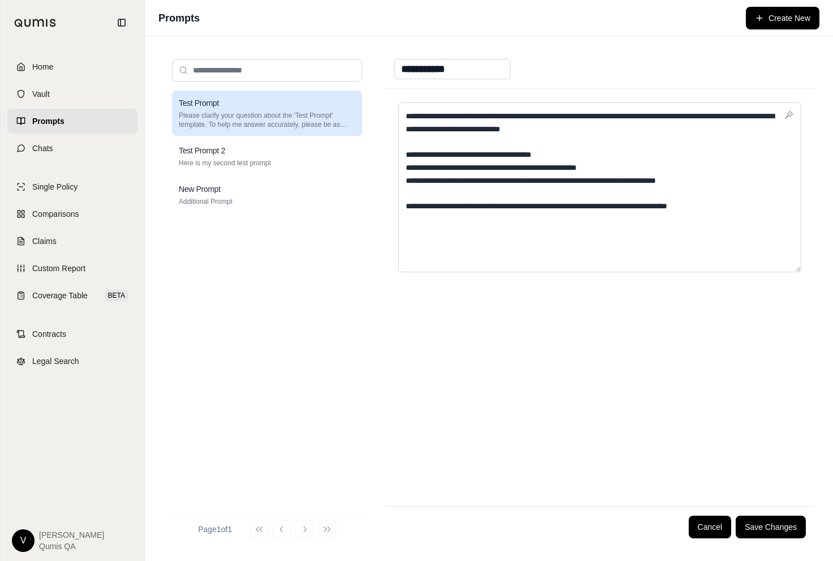
click at [358, 244] on div "Test Prompt Please clarify your question about the 'Test Prompt' template. To h…" at bounding box center [267, 298] width 190 height 415
click at [722, 521] on button "Cancel" at bounding box center [710, 527] width 43 height 23
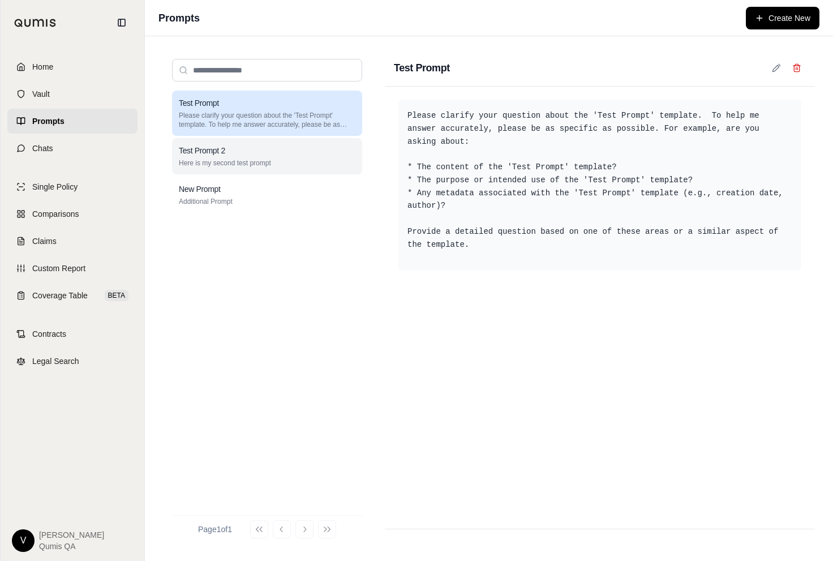
click at [289, 156] on div "Test Prompt 2" at bounding box center [267, 150] width 177 height 11
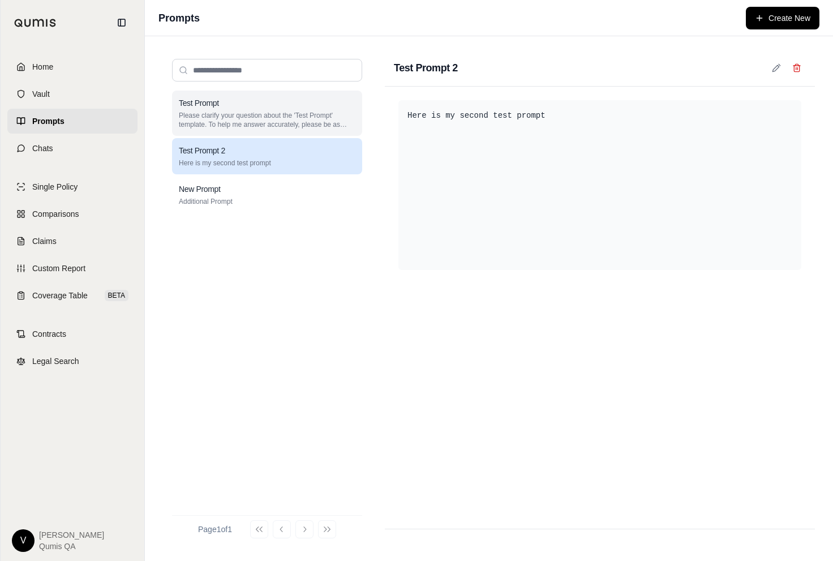
click at [235, 117] on p "Please clarify your question about the 'Test Prompt' template. To help me answe…" at bounding box center [267, 120] width 177 height 18
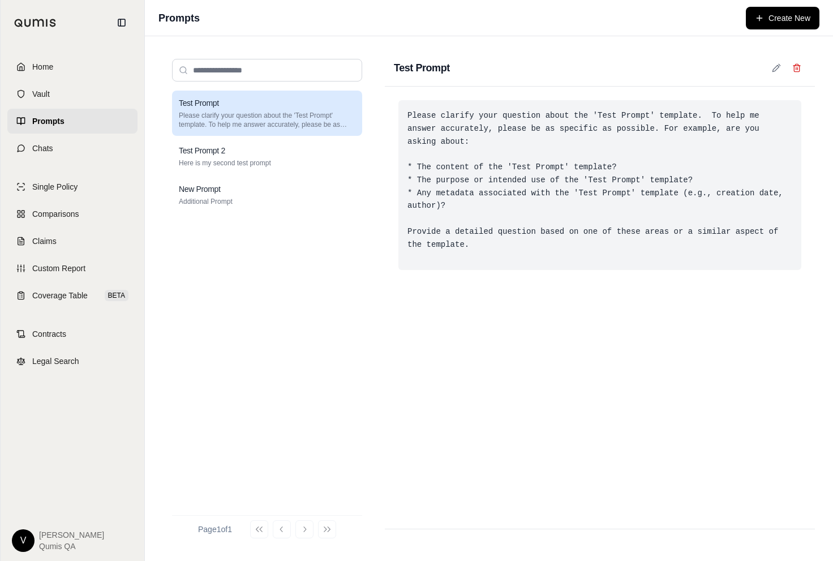
click at [606, 213] on div "Please clarify your question about the 'Test Prompt' template. To help me answe…" at bounding box center [599, 185] width 403 height 170
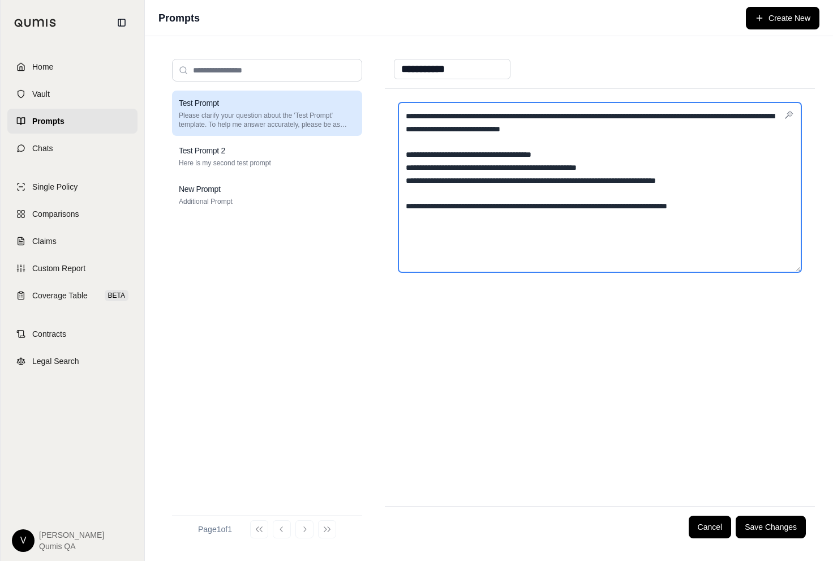
drag, startPoint x: 548, startPoint y: 252, endPoint x: 368, endPoint y: 102, distance: 233.8
click at [368, 102] on div "**********" at bounding box center [489, 298] width 652 height 497
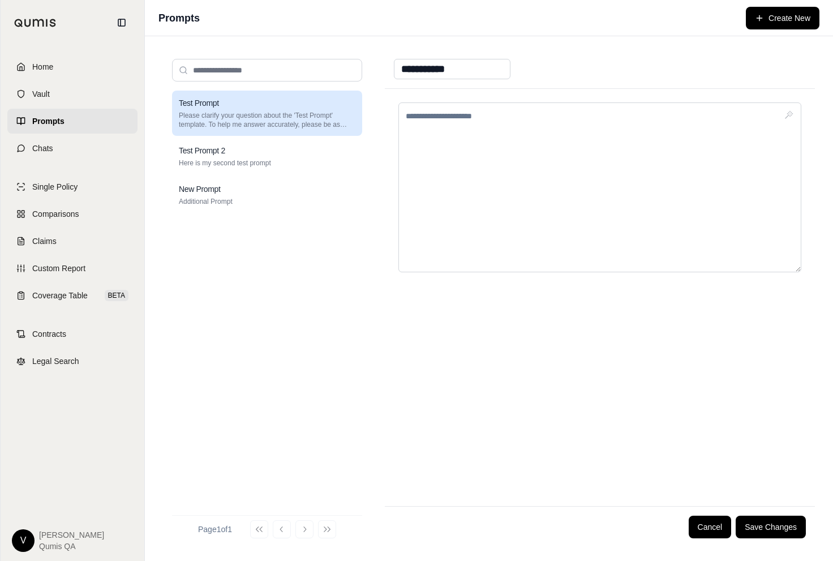
click at [371, 233] on div "**********" at bounding box center [489, 298] width 652 height 497
click at [252, 153] on div "Test Prompt 2" at bounding box center [267, 150] width 177 height 11
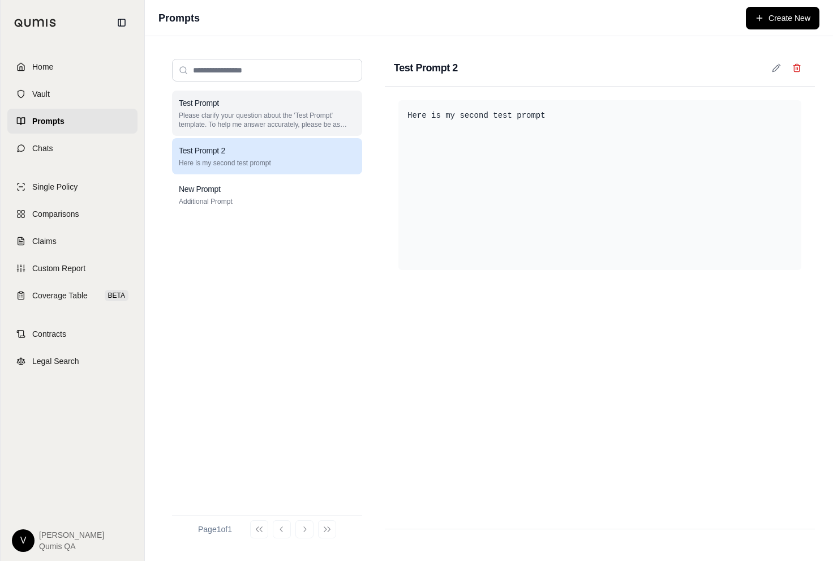
click at [256, 121] on p "Please clarify your question about the 'Test Prompt' template. To help me answe…" at bounding box center [267, 120] width 177 height 18
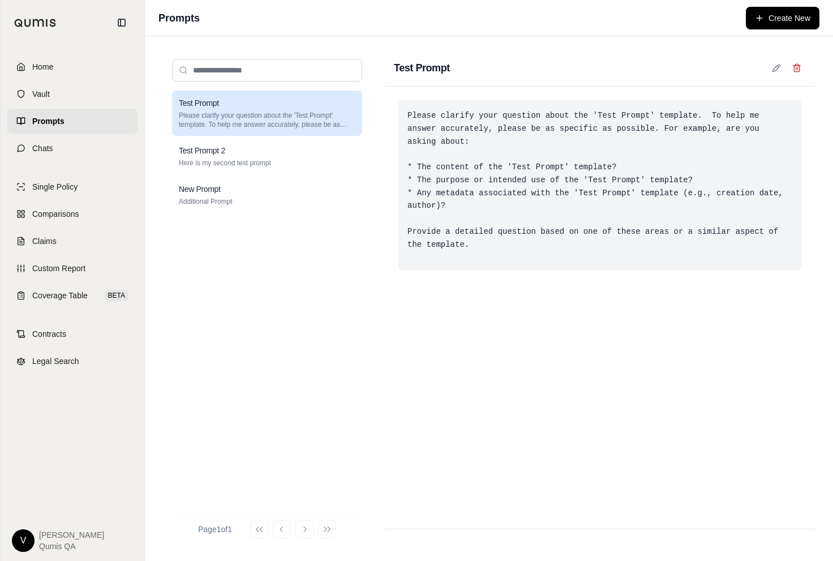
click at [478, 164] on div "Please clarify your question about the 'Test Prompt' template. To help me answe…" at bounding box center [599, 185] width 403 height 170
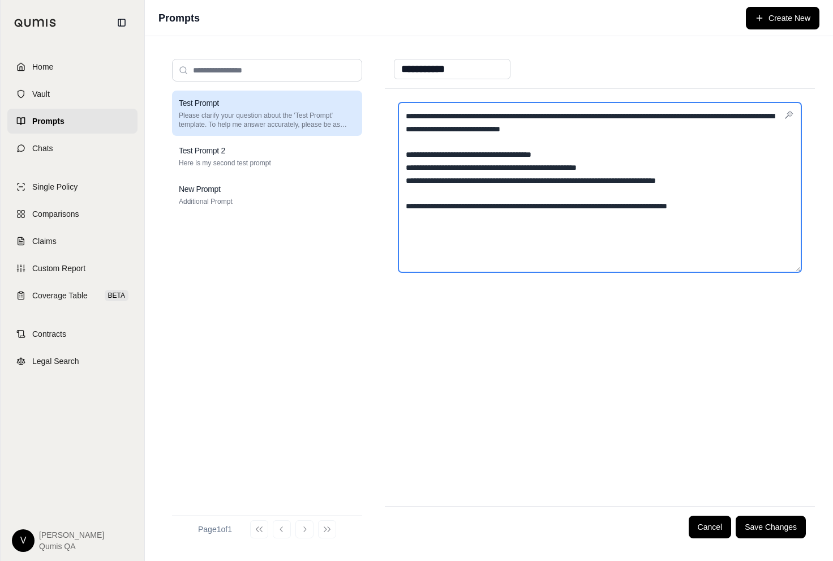
drag, startPoint x: 483, startPoint y: 238, endPoint x: 403, endPoint y: 126, distance: 137.9
click at [403, 126] on textarea "**********" at bounding box center [599, 187] width 403 height 170
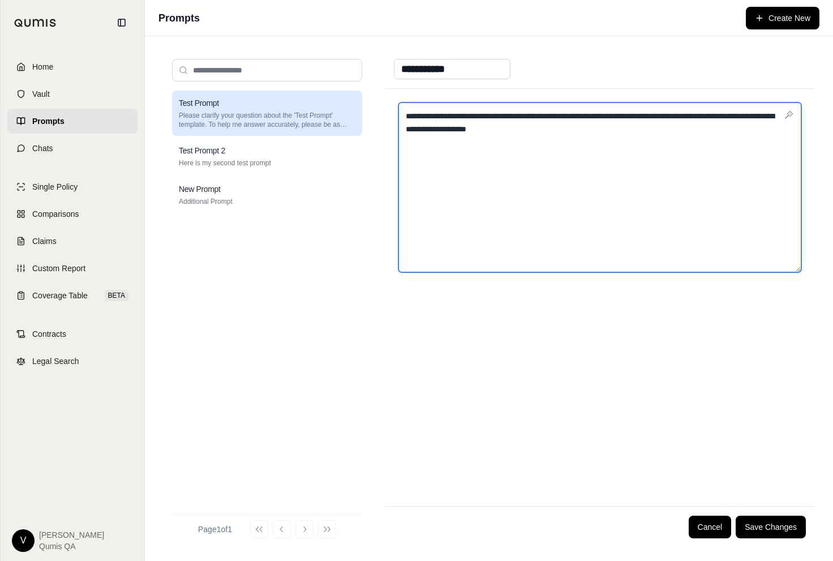
type textarea "**********"
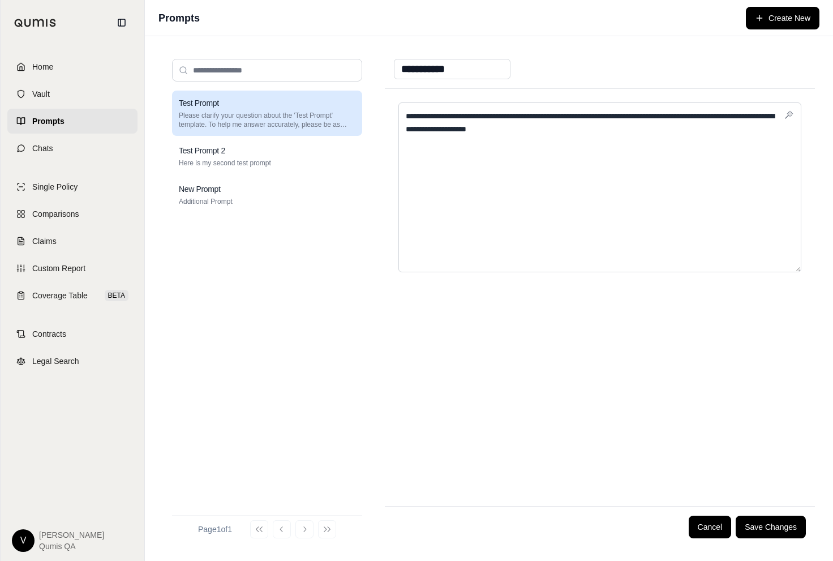
click at [374, 177] on div "**********" at bounding box center [489, 298] width 652 height 497
click at [259, 125] on p "Please clarify your question about the 'Test Prompt' template. To help me answe…" at bounding box center [267, 120] width 177 height 18
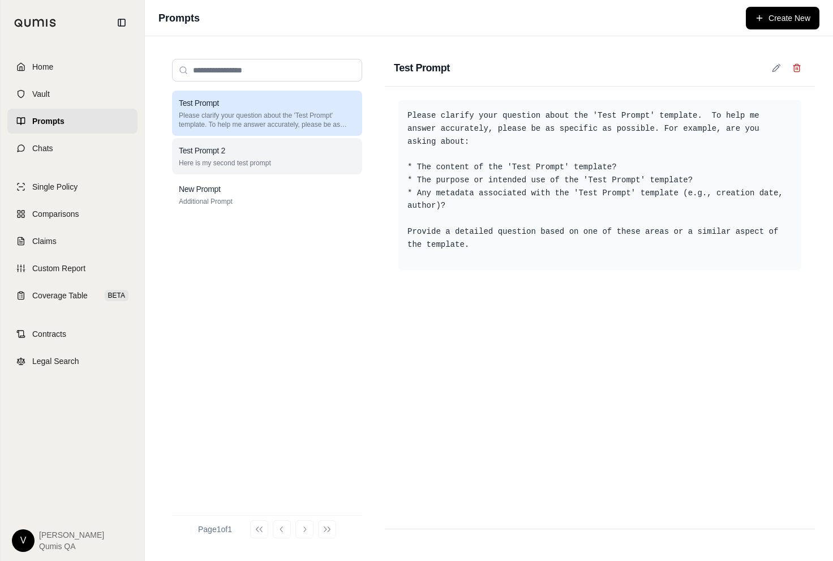
click at [260, 151] on div "Test Prompt 2" at bounding box center [267, 150] width 177 height 11
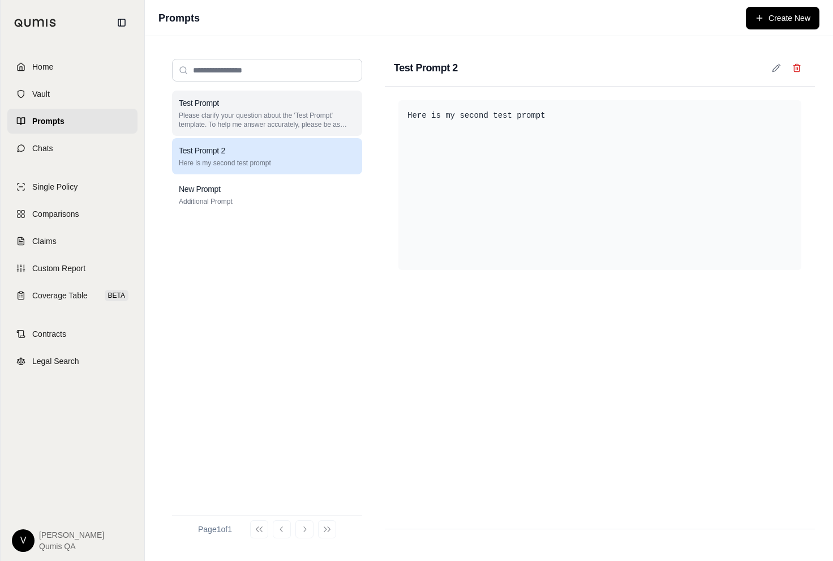
click at [260, 125] on p "Please clarify your question about the 'Test Prompt' template. To help me answe…" at bounding box center [267, 120] width 177 height 18
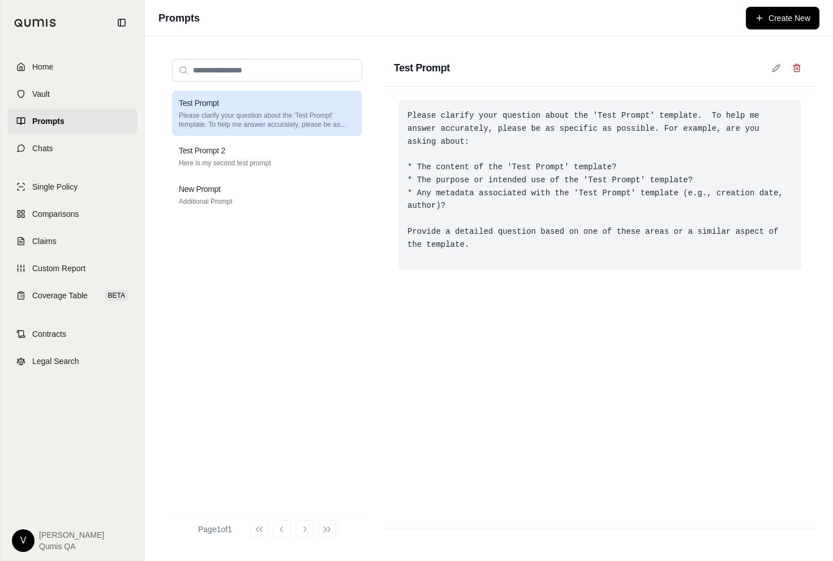
click at [560, 205] on div "Please clarify your question about the 'Test Prompt' template. To help me answe…" at bounding box center [599, 185] width 403 height 170
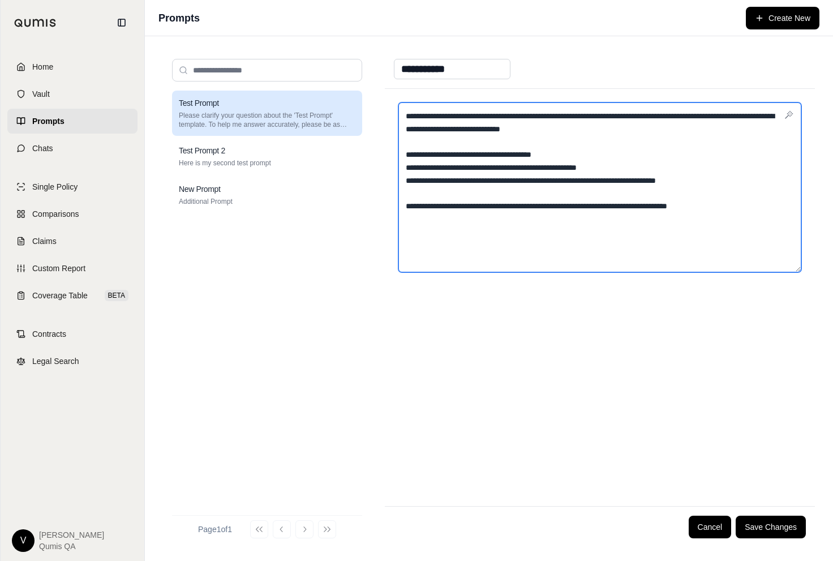
drag, startPoint x: 492, startPoint y: 247, endPoint x: 406, endPoint y: 89, distance: 179.0
click at [406, 89] on div "**********" at bounding box center [600, 297] width 430 height 417
click at [467, 147] on textarea "**********" at bounding box center [599, 187] width 403 height 170
click at [495, 144] on textarea "**********" at bounding box center [599, 187] width 403 height 170
click at [488, 173] on textarea "**********" at bounding box center [599, 187] width 403 height 170
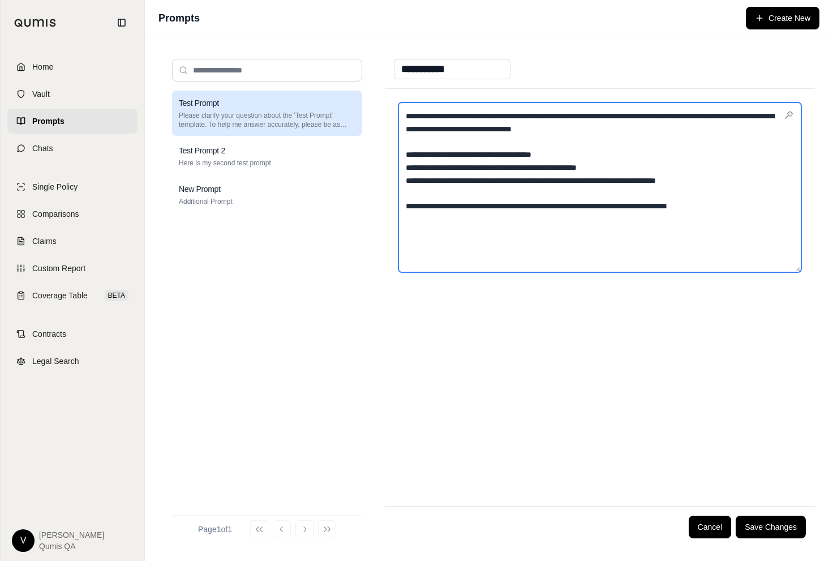
click at [491, 216] on textarea "**********" at bounding box center [599, 187] width 403 height 170
click at [532, 223] on textarea "**********" at bounding box center [599, 187] width 403 height 170
type textarea "**********"
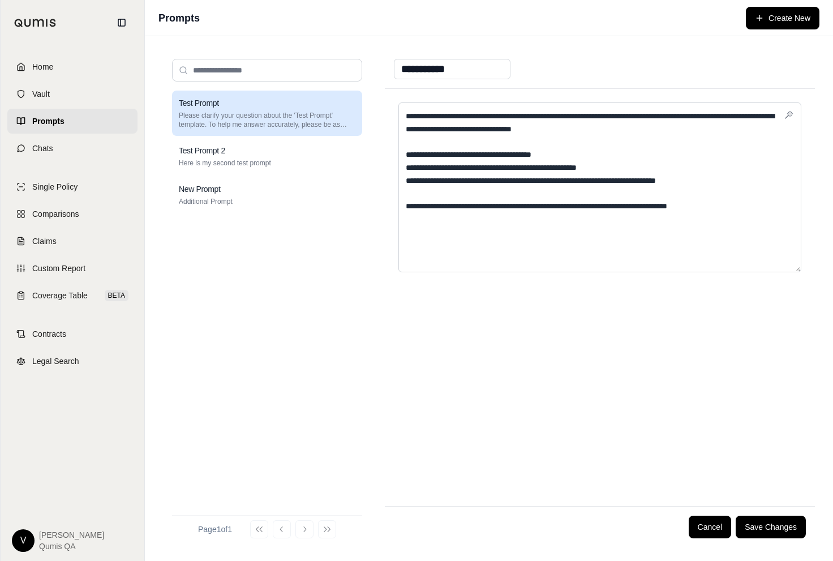
click at [692, 102] on div "**********" at bounding box center [600, 297] width 430 height 417
click at [681, 76] on div "**********" at bounding box center [600, 69] width 430 height 39
click at [676, 62] on div "**********" at bounding box center [600, 69] width 430 height 39
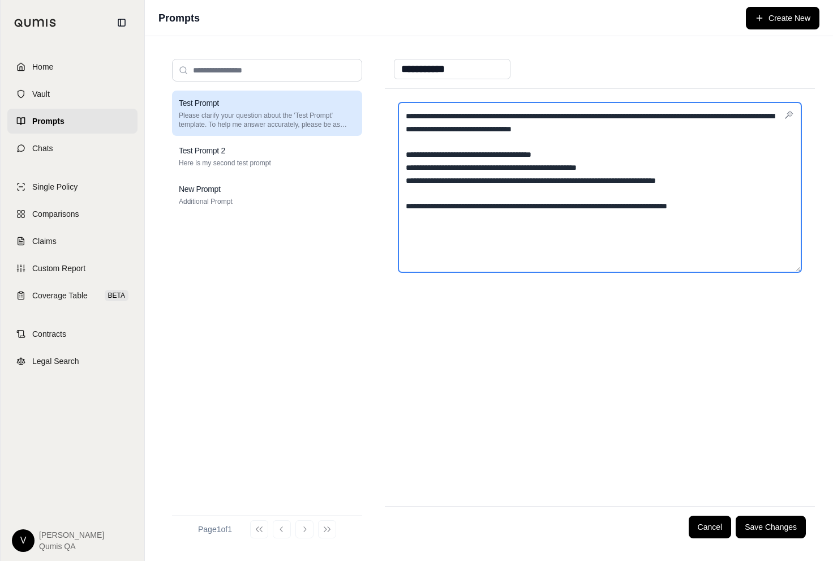
click at [595, 111] on textarea "**********" at bounding box center [599, 187] width 403 height 170
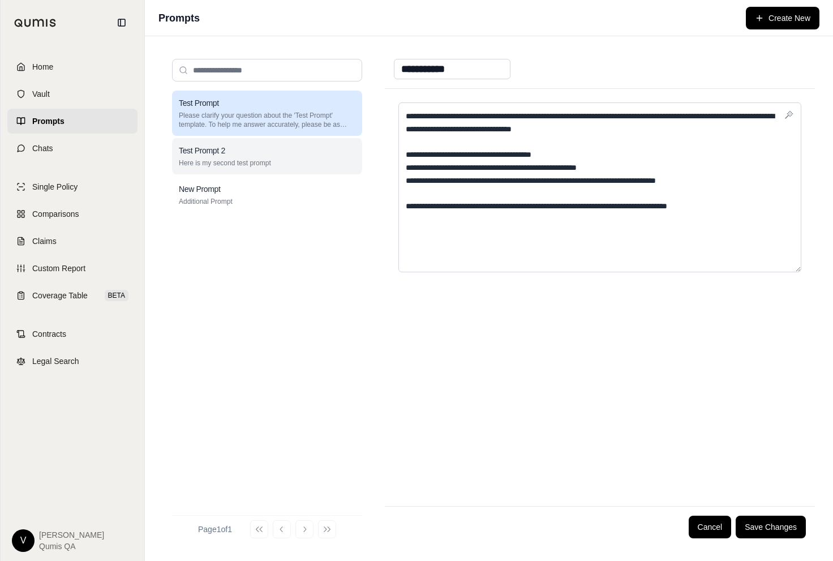
click at [291, 154] on div "Test Prompt 2" at bounding box center [267, 150] width 177 height 11
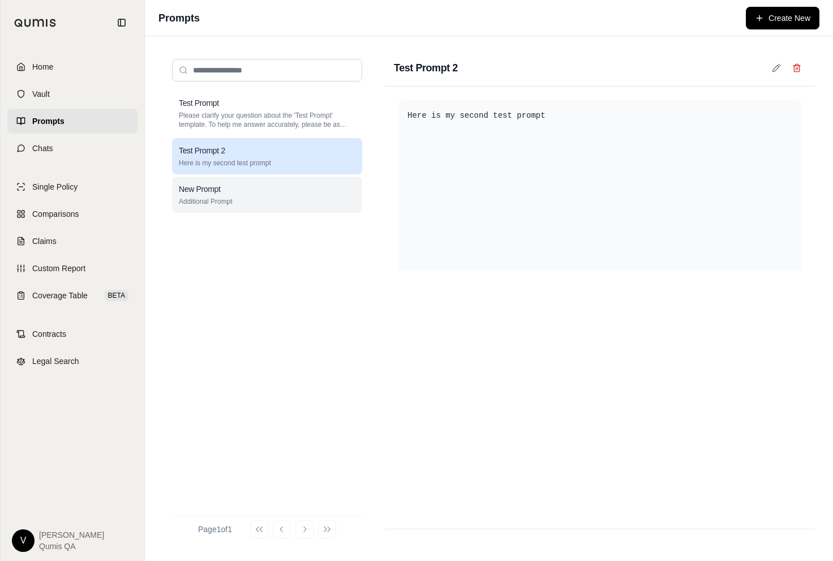
click at [286, 185] on div "New Prompt" at bounding box center [267, 188] width 177 height 11
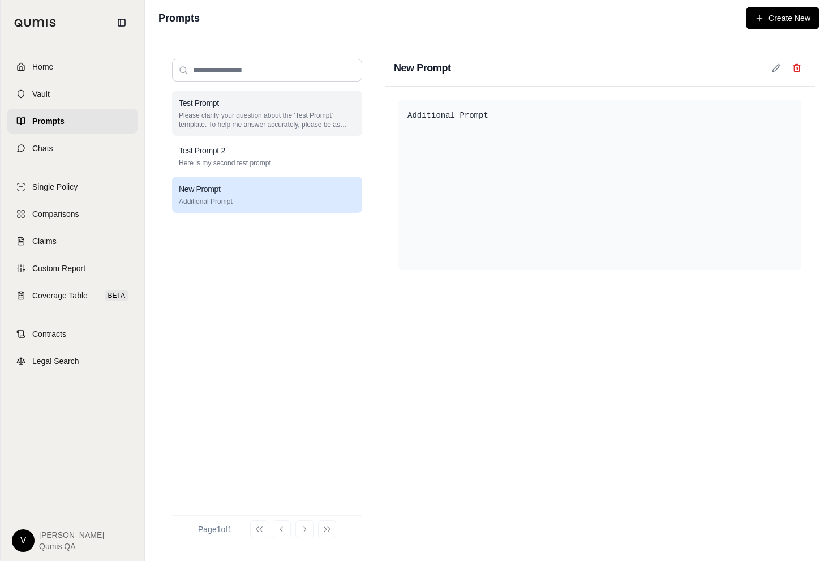
click at [270, 101] on div "Test Prompt" at bounding box center [267, 102] width 177 height 11
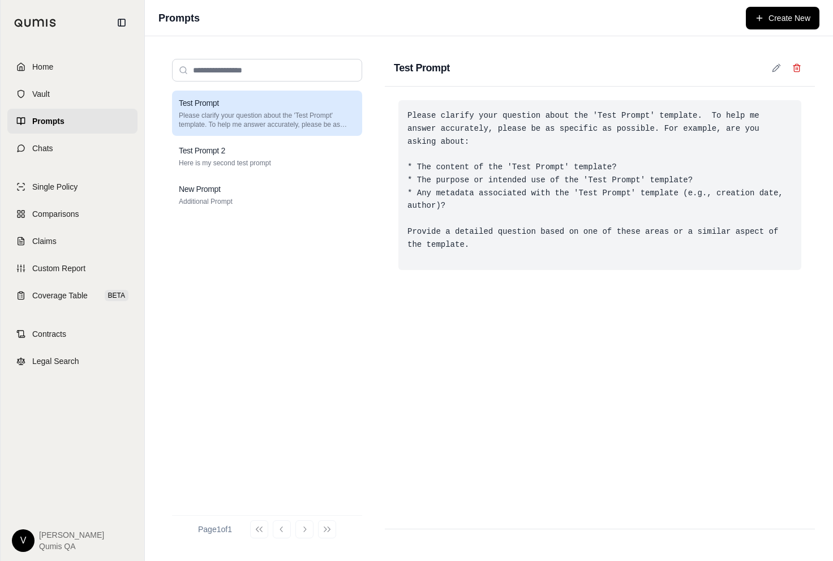
click at [669, 145] on div "Please clarify your question about the 'Test Prompt' template. To help me answe…" at bounding box center [599, 185] width 403 height 170
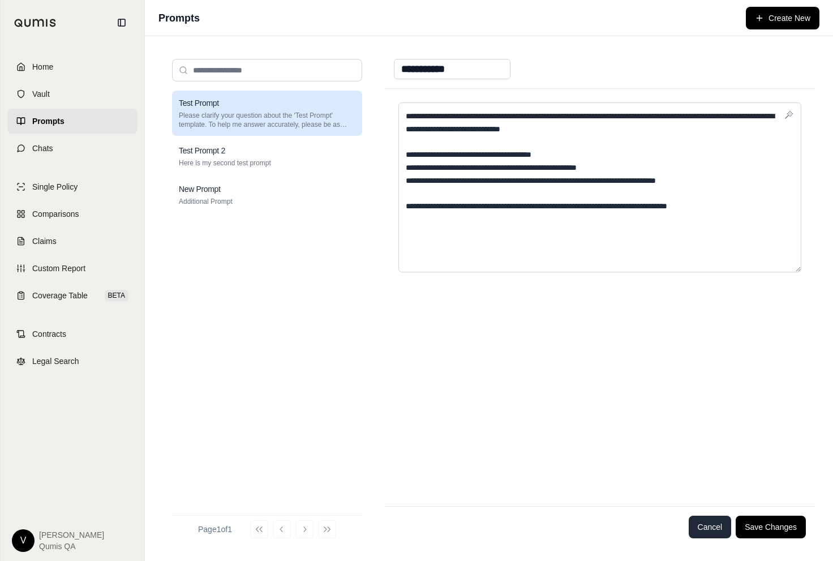
click at [710, 529] on button "Cancel" at bounding box center [710, 527] width 43 height 23
